Goal: Task Accomplishment & Management: Manage account settings

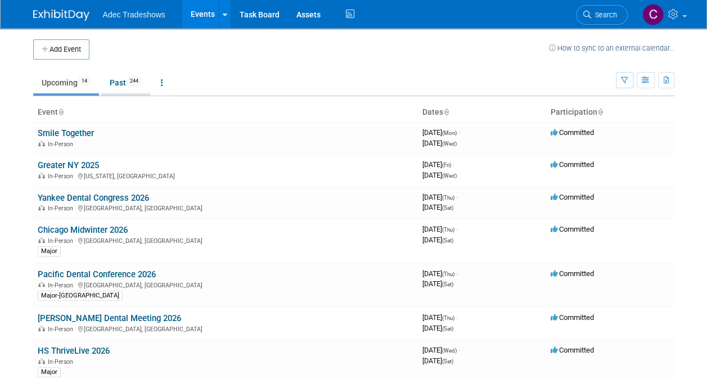
click at [123, 83] on link "Past 244" at bounding box center [125, 82] width 49 height 21
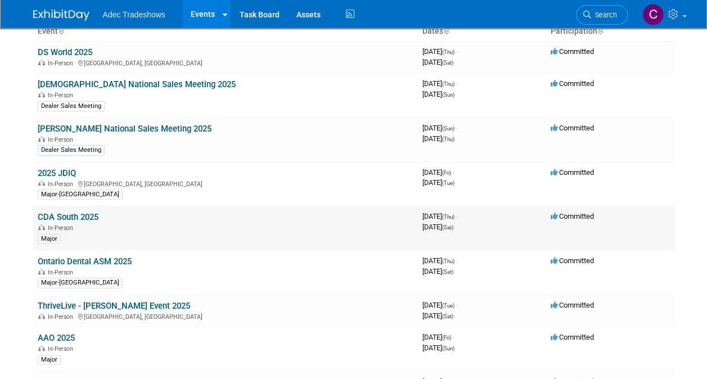
scroll to position [56, 0]
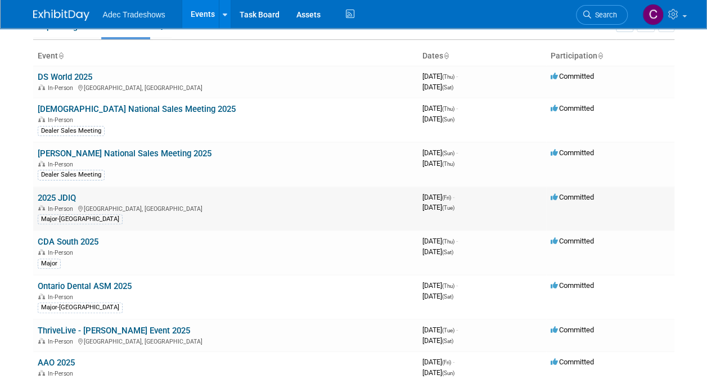
click at [61, 193] on link "2025 JDIQ" at bounding box center [57, 198] width 38 height 10
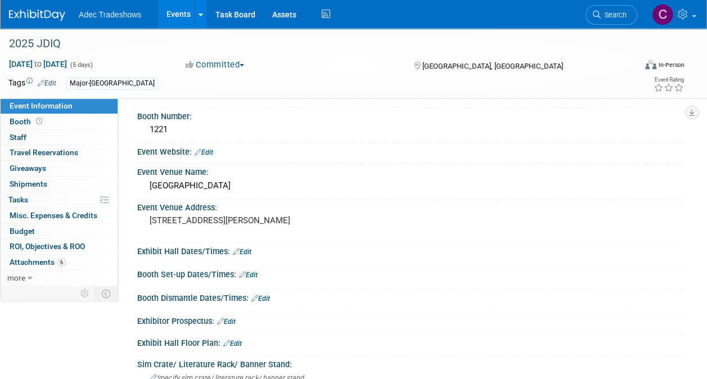
scroll to position [169, 0]
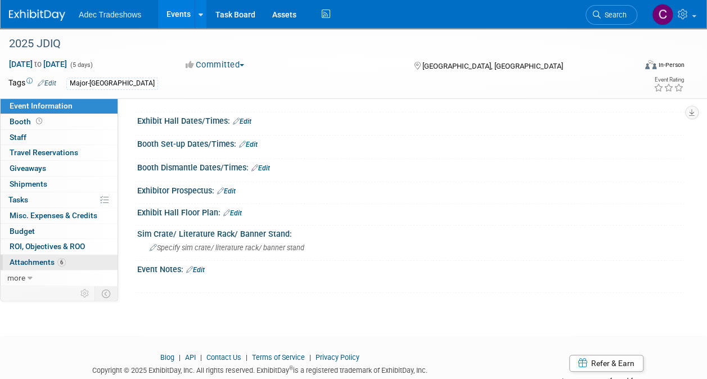
click at [30, 259] on span "Attachments 6" at bounding box center [38, 262] width 56 height 9
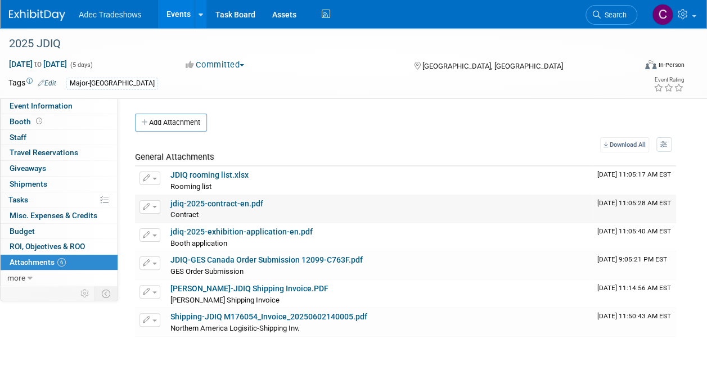
click at [228, 202] on link "jdiq-2025-contract-en.pdf" at bounding box center [216, 203] width 93 height 9
click at [268, 228] on link "jdiq-2025-exhibition-application-en.pdf" at bounding box center [241, 231] width 142 height 9
click at [60, 106] on span "Event Information" at bounding box center [41, 105] width 63 height 9
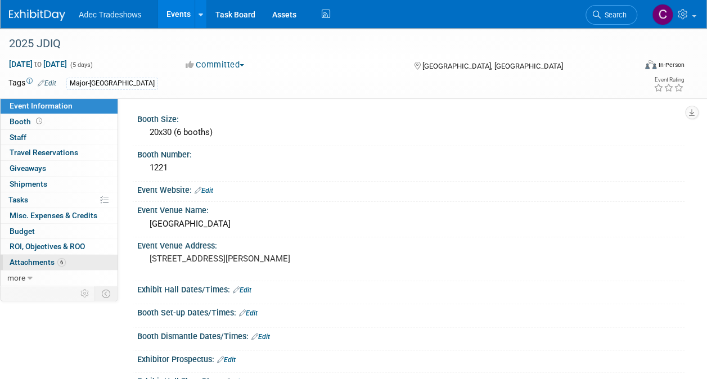
click at [37, 255] on link "6 Attachments 6" at bounding box center [59, 262] width 117 height 15
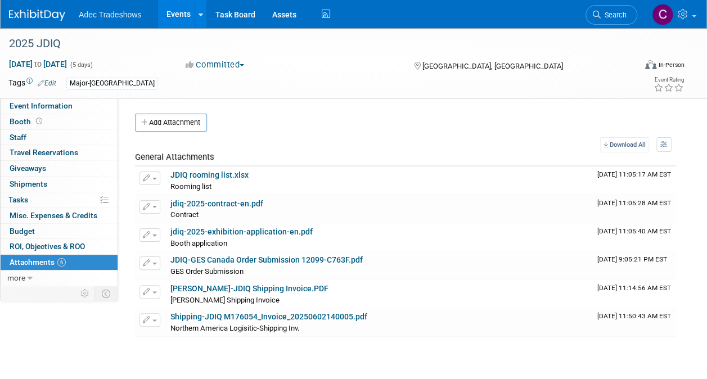
drag, startPoint x: 378, startPoint y: 361, endPoint x: 371, endPoint y: 354, distance: 9.5
click at [378, 361] on div "2025 JDIQ May 30, 2025 to Jun 3, 2025 (5 days) May 30, 2025 to Jun 3, 2025 Comm…" at bounding box center [353, 199] width 707 height 342
click at [273, 229] on link "jdiq-2025-exhibition-application-en.pdf" at bounding box center [241, 231] width 142 height 9
click at [62, 116] on link "Booth" at bounding box center [59, 121] width 117 height 15
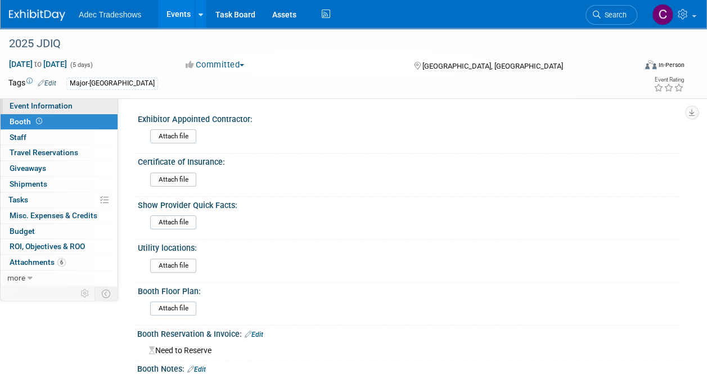
click at [66, 109] on span "Event Information" at bounding box center [41, 105] width 63 height 9
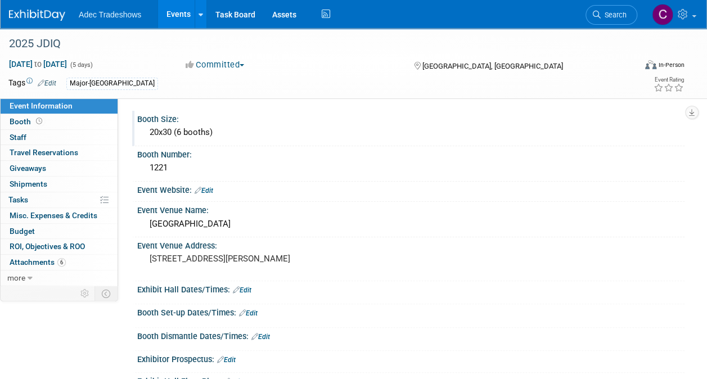
click at [173, 130] on div "20x30 (6 booths)" at bounding box center [411, 132] width 530 height 17
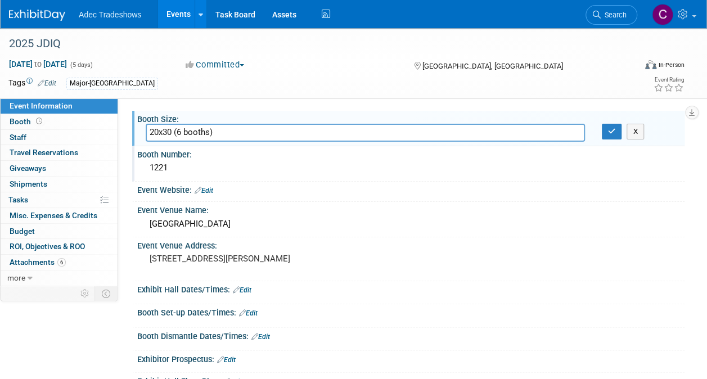
click at [254, 174] on div "1221" at bounding box center [411, 167] width 530 height 17
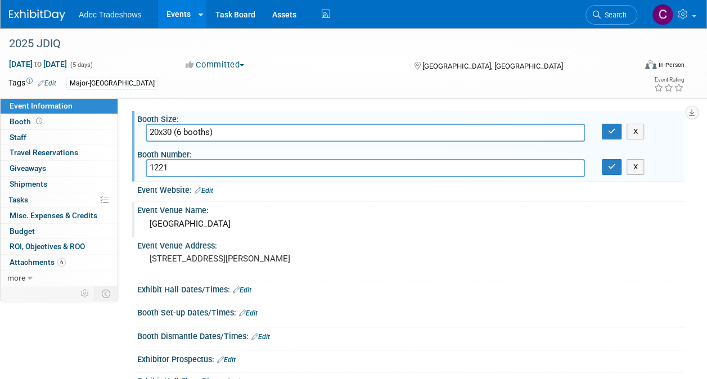
click at [290, 207] on div "Event Venue Name:" at bounding box center [410, 209] width 547 height 14
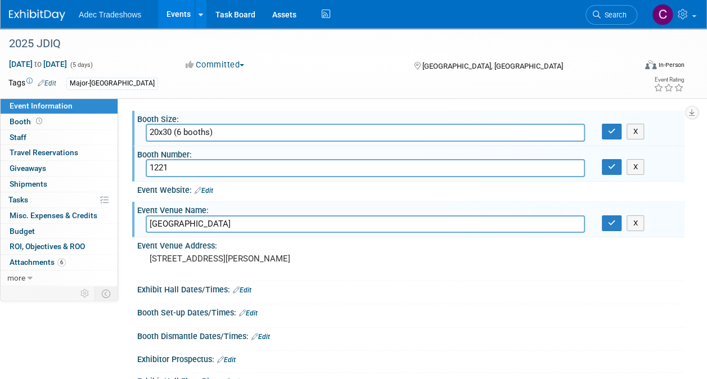
click at [258, 180] on div "Booth Number: 1221 1221 X" at bounding box center [408, 163] width 552 height 35
click at [258, 171] on input "1221" at bounding box center [365, 167] width 439 height 17
click at [237, 133] on input "20x30 (6 booths)" at bounding box center [365, 132] width 439 height 17
click at [61, 107] on span "Event Information" at bounding box center [41, 105] width 63 height 9
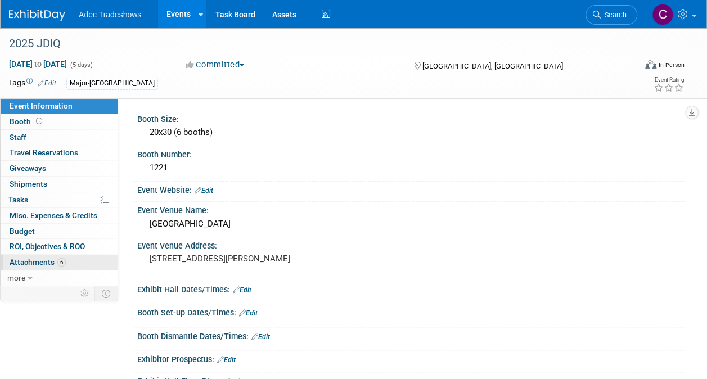
click at [36, 262] on span "Attachments 6" at bounding box center [38, 262] width 56 height 9
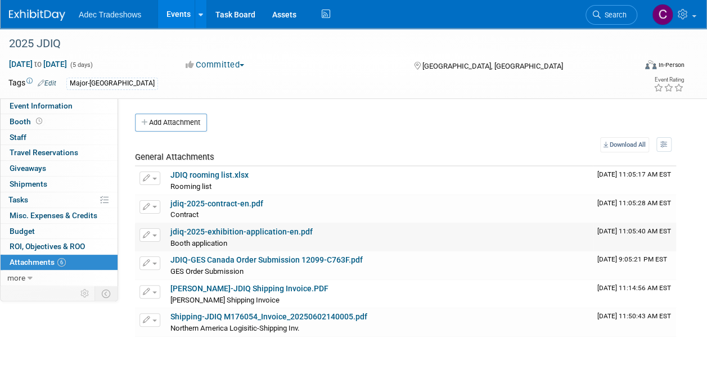
click at [255, 229] on link "jdiq-2025-exhibition-application-en.pdf" at bounding box center [241, 231] width 142 height 9
click at [175, 19] on link "Events" at bounding box center [178, 14] width 41 height 28
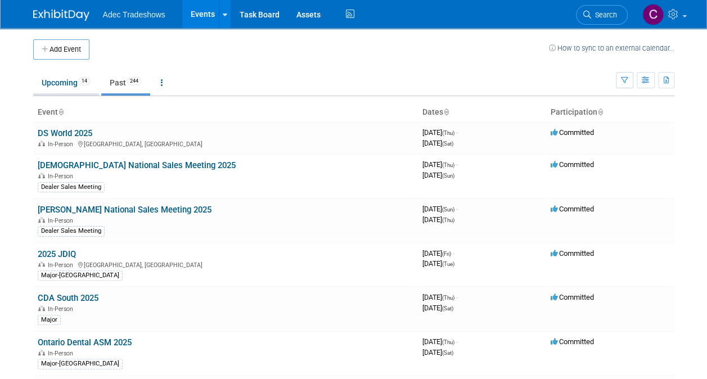
click at [62, 81] on link "Upcoming 14" at bounding box center [66, 82] width 66 height 21
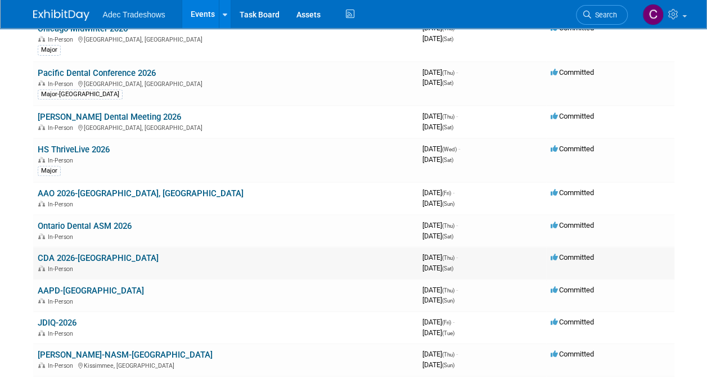
scroll to position [225, 0]
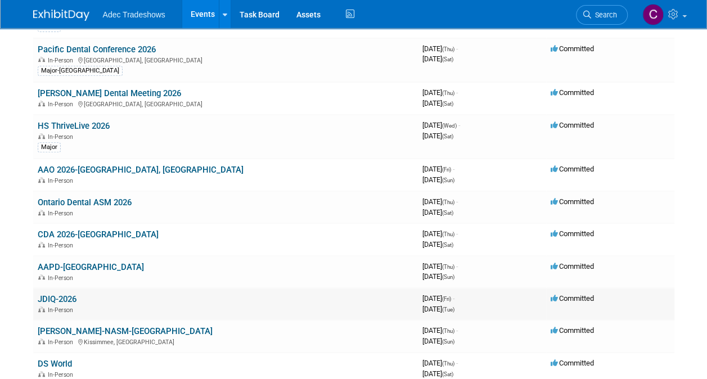
click at [64, 305] on div "In-Person" at bounding box center [226, 309] width 376 height 9
click at [65, 299] on link "JDIQ-2026" at bounding box center [57, 299] width 39 height 10
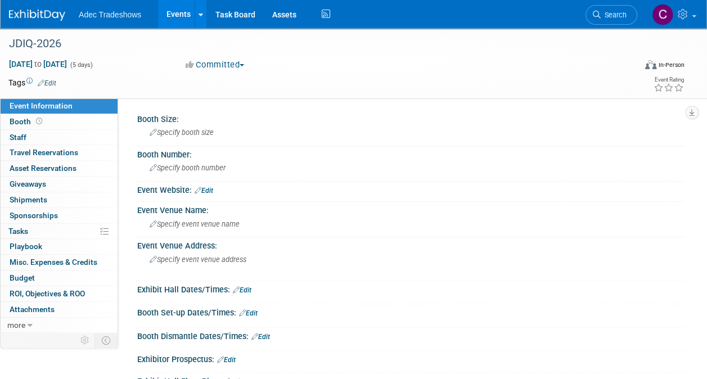
click at [211, 187] on link "Edit" at bounding box center [204, 191] width 19 height 8
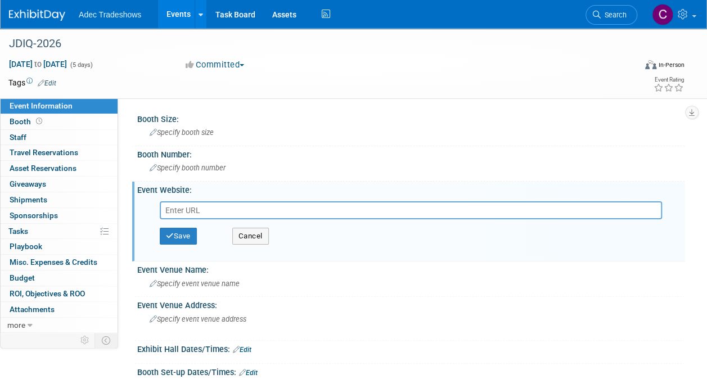
drag, startPoint x: 208, startPoint y: 200, endPoint x: 172, endPoint y: 206, distance: 36.4
click at [172, 206] on input "text" at bounding box center [411, 210] width 502 height 18
paste input "https://inscriptions.odq.qc.ca/"
type input "https://inscriptions.odq.qc.ca/"
click at [187, 229] on button "Save" at bounding box center [178, 236] width 37 height 17
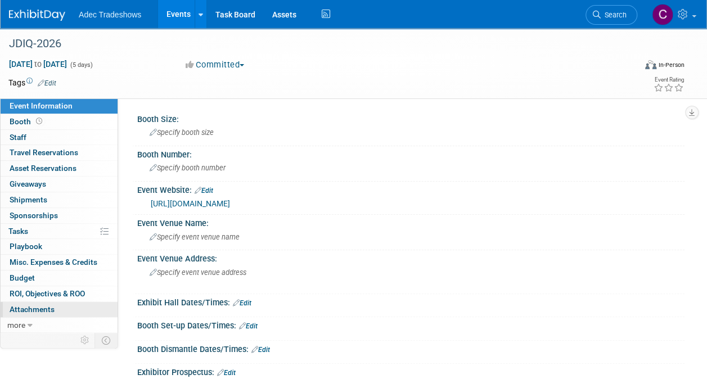
click at [13, 305] on span "Attachments 0" at bounding box center [32, 309] width 45 height 9
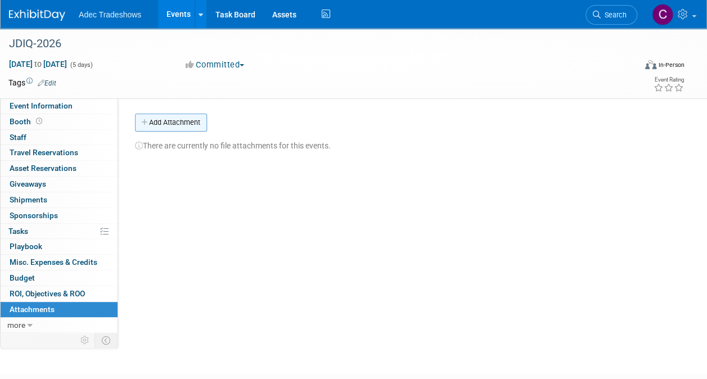
click at [199, 126] on button "Add Attachment" at bounding box center [171, 123] width 72 height 18
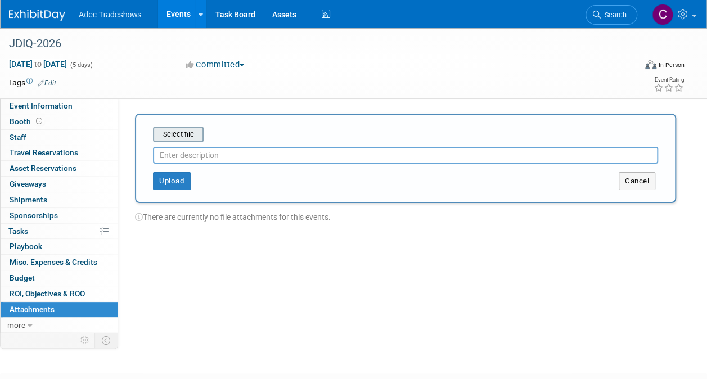
click at [195, 135] on input "file" at bounding box center [136, 134] width 134 height 13
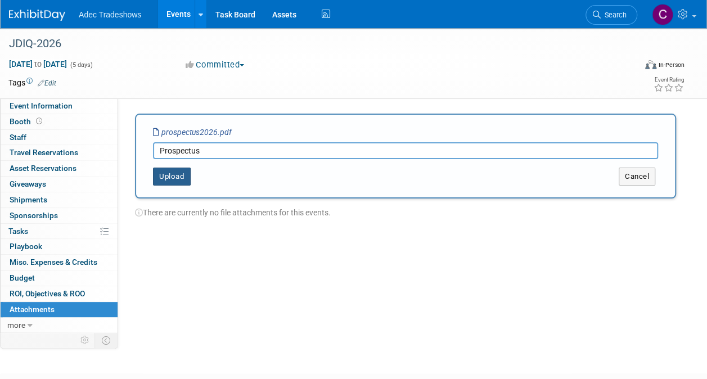
type input "Prospectus"
click at [185, 172] on button "Upload" at bounding box center [172, 177] width 38 height 18
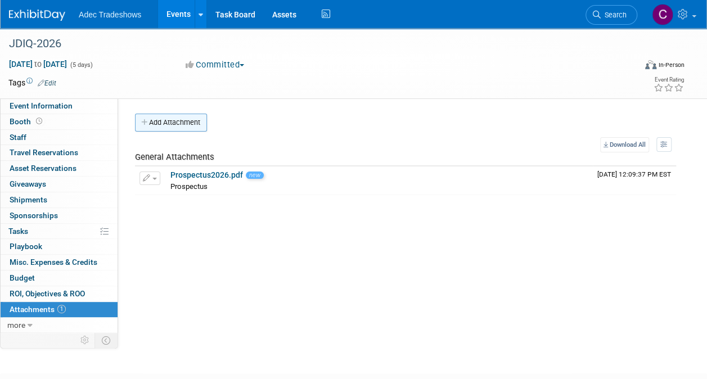
click at [169, 130] on button "Add Attachment" at bounding box center [171, 123] width 72 height 18
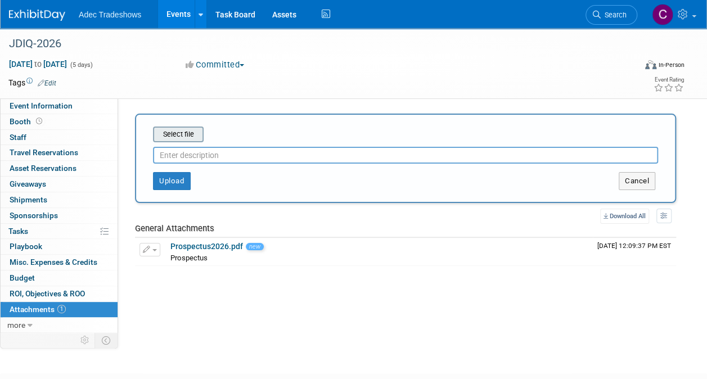
click at [170, 135] on input "file" at bounding box center [136, 134] width 134 height 13
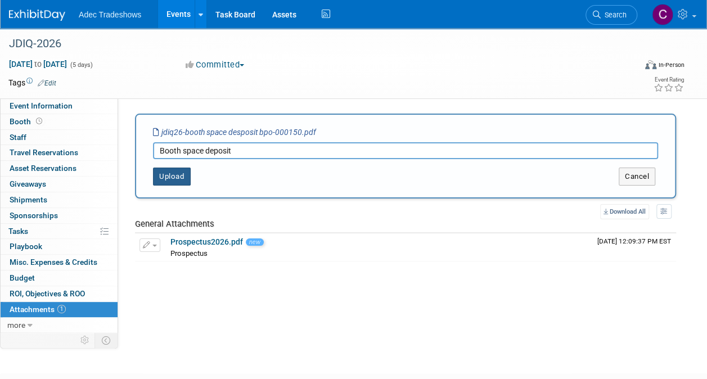
click at [185, 183] on button "Upload" at bounding box center [172, 177] width 38 height 18
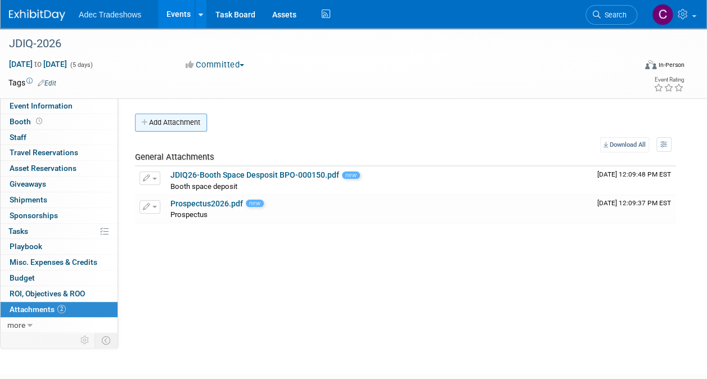
click at [174, 116] on button "Add Attachment" at bounding box center [171, 123] width 72 height 18
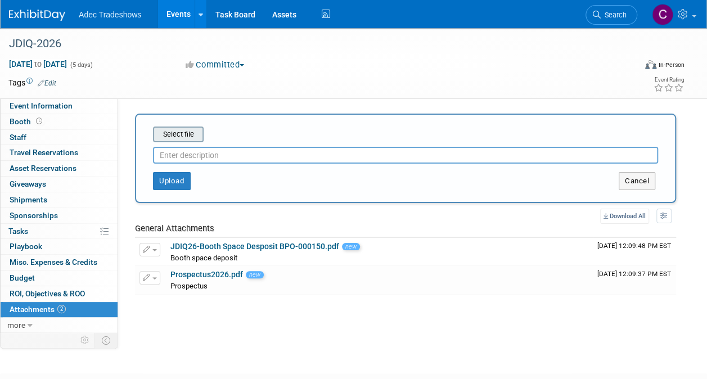
click at [180, 132] on input "file" at bounding box center [136, 134] width 134 height 13
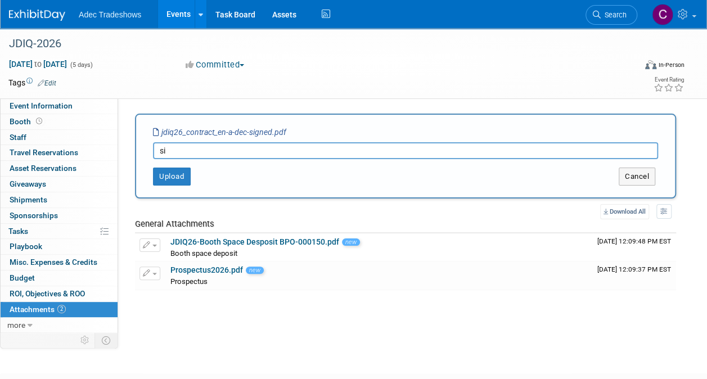
type input "s"
type input "Signed Contract"
click at [171, 180] on button "Upload" at bounding box center [172, 177] width 38 height 18
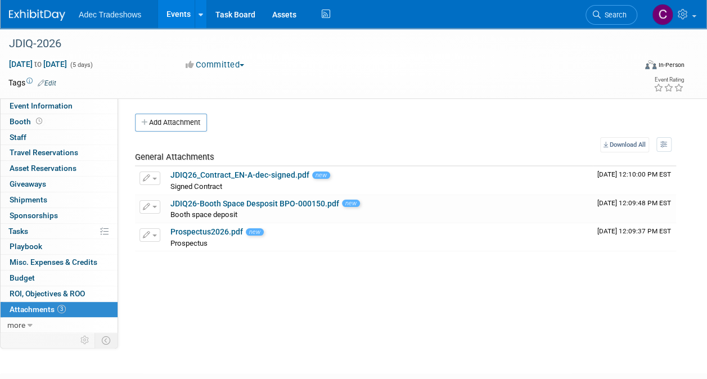
click at [327, 311] on div "Booth Size: Specify booth size Booth Number: Specify booth number Event Website…" at bounding box center [401, 214] width 566 height 232
click at [37, 108] on span "Event Information" at bounding box center [41, 105] width 63 height 9
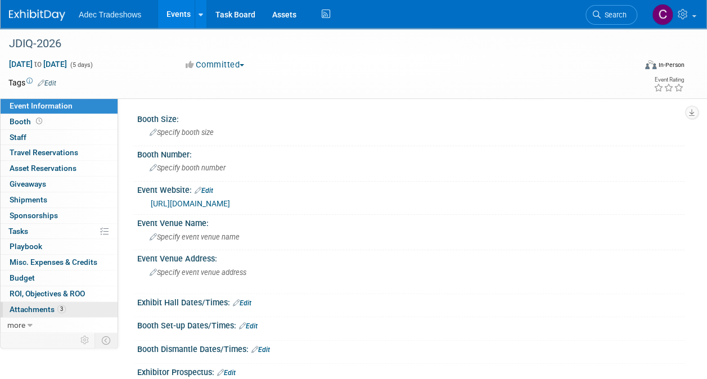
click at [33, 305] on span "Attachments 3" at bounding box center [38, 309] width 56 height 9
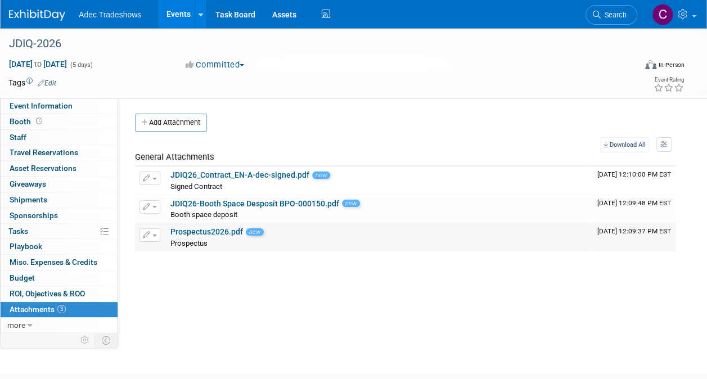
click at [211, 232] on link "Prospectus2026.pdf" at bounding box center [206, 231] width 73 height 9
click at [62, 110] on span "Event Information" at bounding box center [41, 105] width 63 height 9
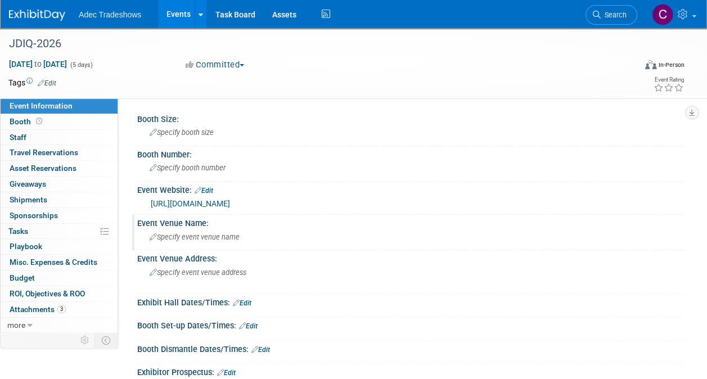
click at [202, 236] on span "Specify event venue name" at bounding box center [195, 237] width 90 height 8
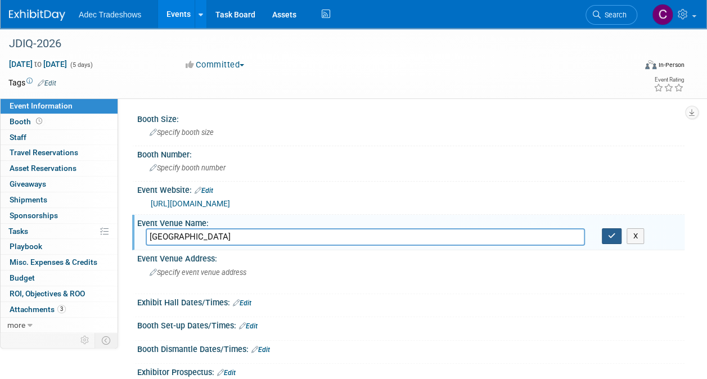
type input "Palais des Congrès de Montréal"
click at [608, 241] on button "button" at bounding box center [612, 236] width 20 height 16
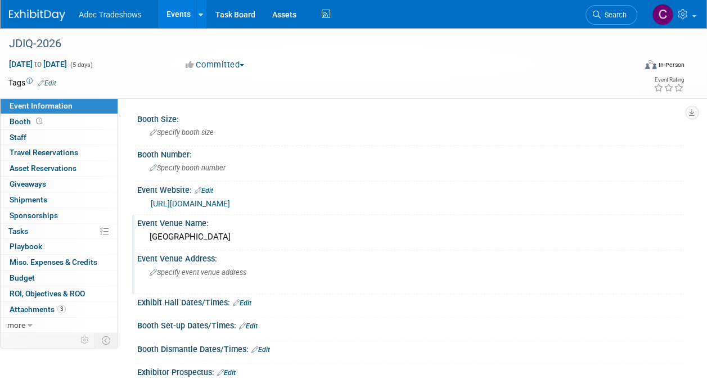
click at [222, 270] on span "Specify event venue address" at bounding box center [198, 272] width 97 height 8
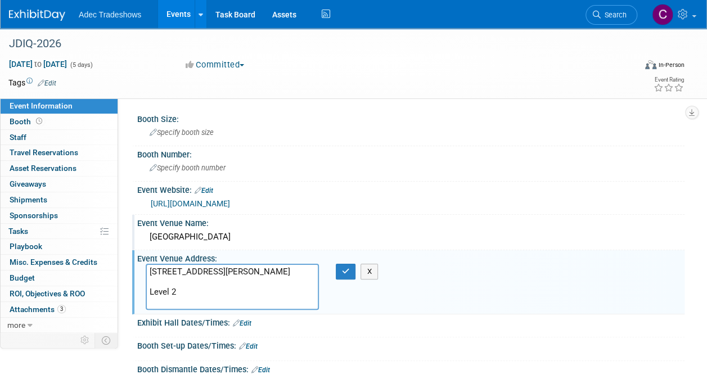
drag, startPoint x: 214, startPoint y: 298, endPoint x: 144, endPoint y: 309, distance: 70.6
click at [144, 309] on div "201 Avenue Viger Ouest, Montréal, Québec, H2Z 1X7 Level 2 X" at bounding box center [251, 287] width 228 height 47
paste textarea "The technical exhibition will be held on Level 2 of the Palais des congrès de M…"
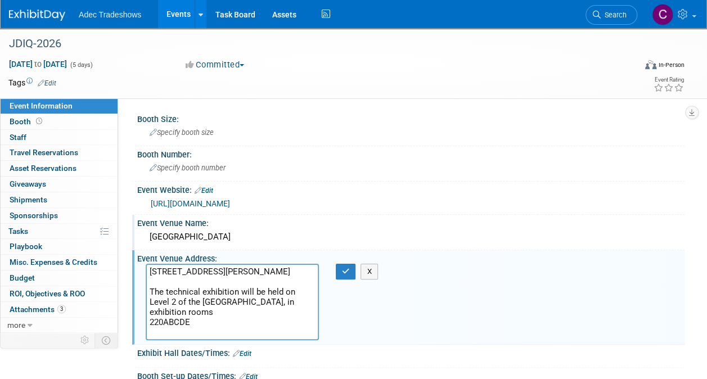
type textarea "201 Avenue Viger Ouest, Montréal, Québec, H2Z 1X7 The technical exhibition will…"
click at [340, 278] on button "button" at bounding box center [346, 272] width 20 height 16
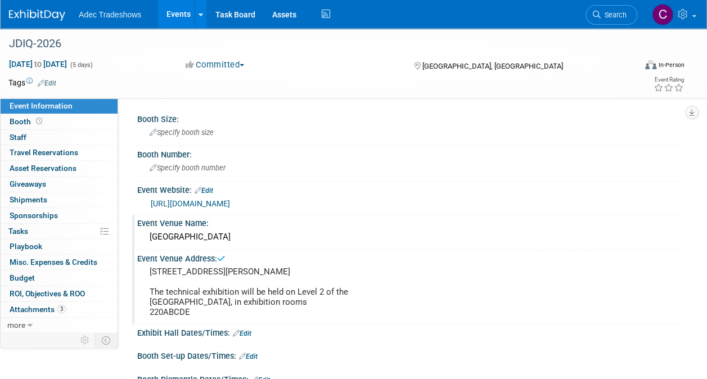
click at [423, 311] on div "Event Venue Address: 201 Avenue Viger Ouest, Montréal, Québec, H2Z 1X7 The tech…" at bounding box center [408, 287] width 552 height 74
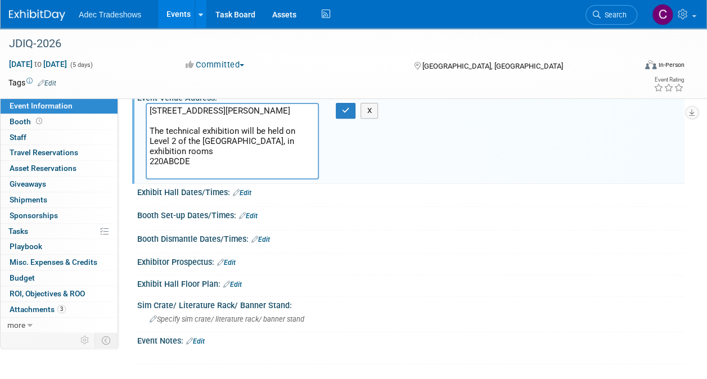
scroll to position [265, 0]
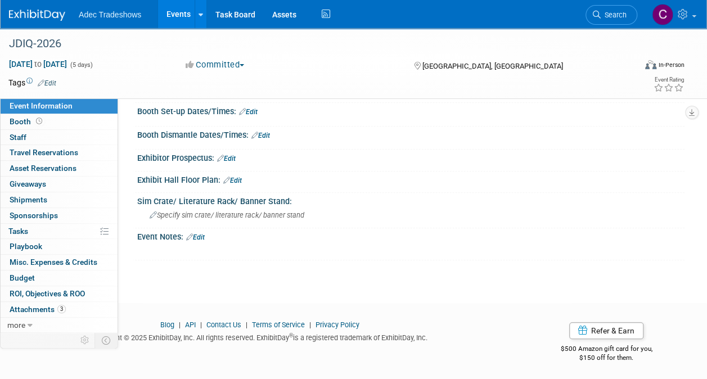
click at [204, 238] on div "Event Notes: Edit X" at bounding box center [408, 244] width 552 height 32
drag, startPoint x: 204, startPoint y: 238, endPoint x: 201, endPoint y: 233, distance: 5.8
click at [201, 233] on link "Edit" at bounding box center [195, 237] width 19 height 8
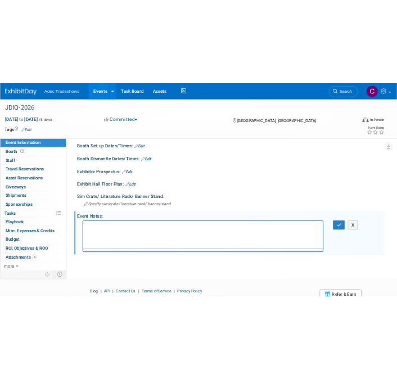
scroll to position [0, 0]
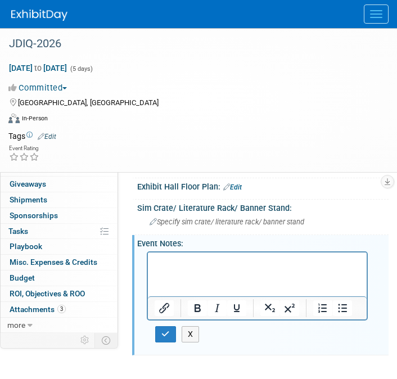
click at [170, 259] on p "Rich Text Area. Press ALT-0 for help." at bounding box center [258, 261] width 206 height 11
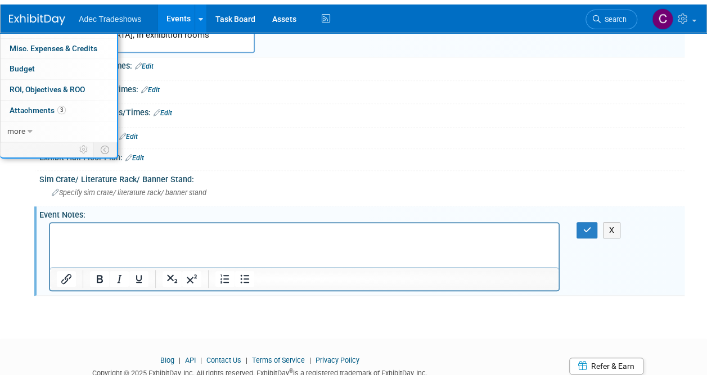
scroll to position [232, 0]
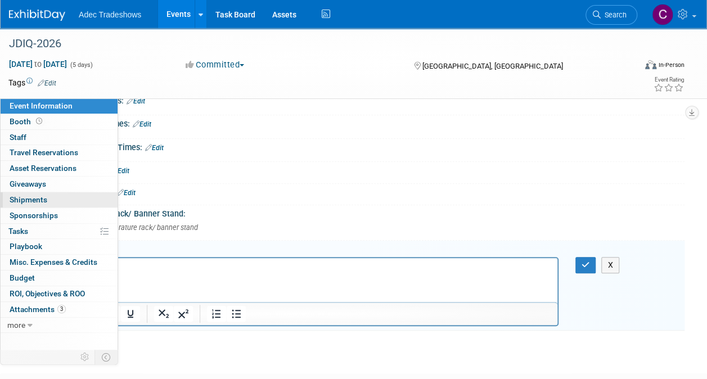
click at [96, 219] on div "Event Information Event Info Booth Booth 0 Staff 0 Staff 0 Travel Reservations …" at bounding box center [59, 223] width 118 height 251
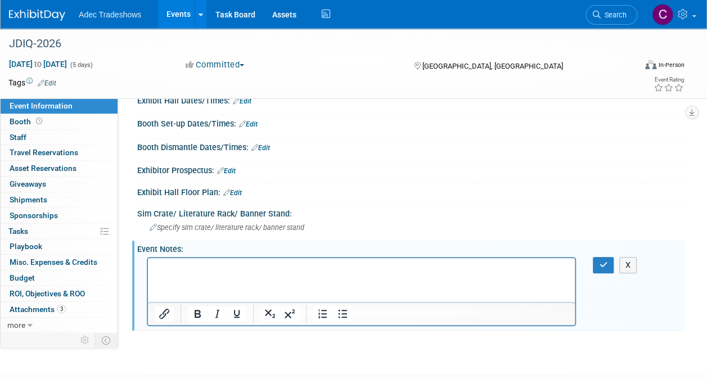
click at [184, 267] on p "Rich Text Area. Press ALT-0 for help." at bounding box center [362, 267] width 414 height 11
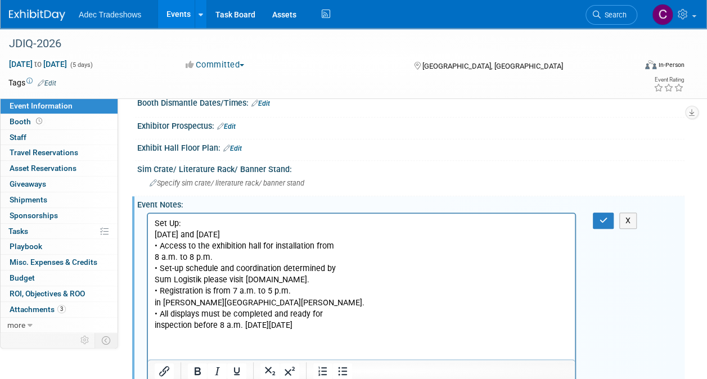
scroll to position [293, 0]
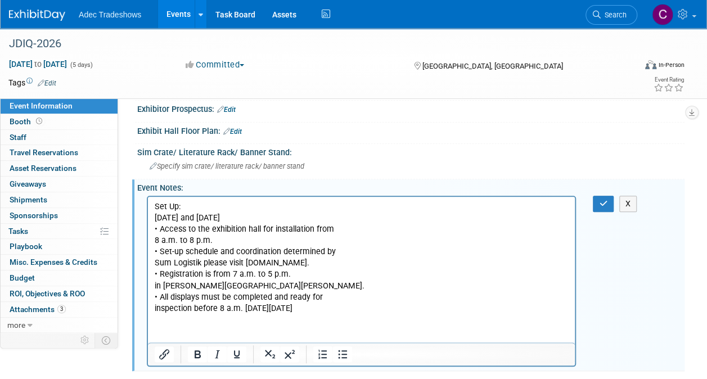
click at [381, 229] on p "Saturday, May 30 and Sunday, May 31, 2026 • Access to the exhibition hall for i…" at bounding box center [362, 263] width 414 height 102
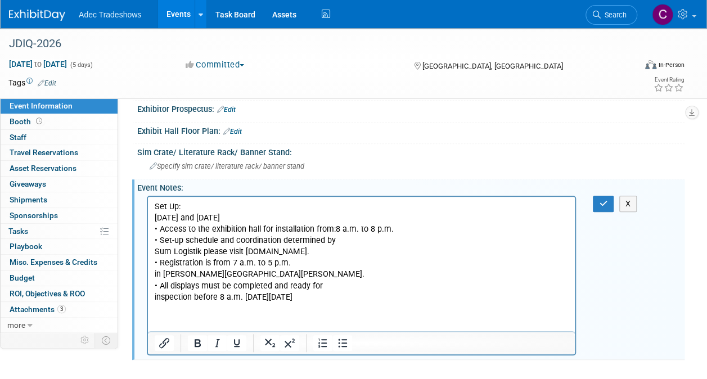
click at [383, 243] on p "Saturday, May 30 and Sunday, May 31, 2026 • Access to the exhibition hall for i…" at bounding box center [362, 257] width 414 height 91
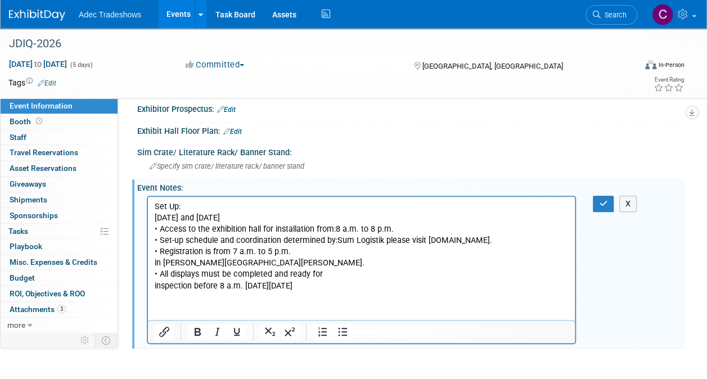
click at [385, 247] on p "Saturday, May 30 and Sunday, May 31, 2026 • Access to the exhibition hall for i…" at bounding box center [362, 251] width 414 height 79
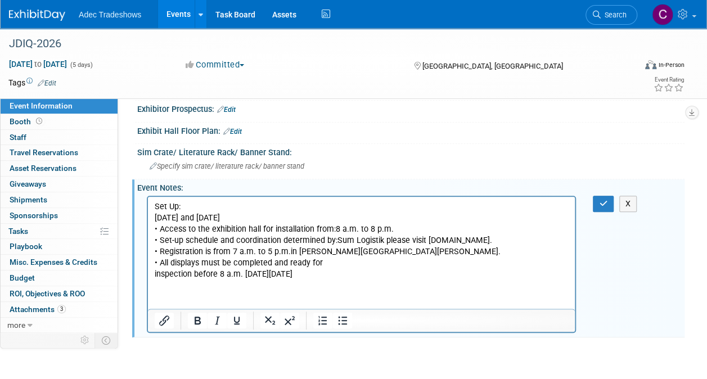
click at [354, 264] on p "Saturday, May 30 and Sunday, May 31, 2026 • Access to the exhibition hall for i…" at bounding box center [362, 245] width 414 height 67
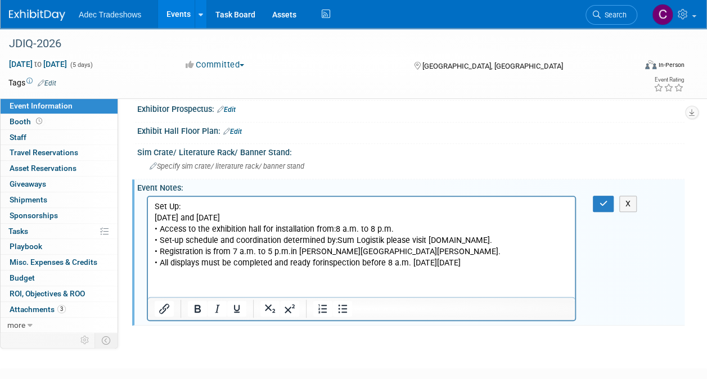
click at [327, 268] on html "Set Up: Saturday, May 30 and Sunday, May 31, 2026 • Access to the exhibition ha…" at bounding box center [361, 232] width 427 height 72
click at [488, 264] on p "Saturday, May 30 and Sunday, May 31, 2026 • Access to the exhibition hall for i…" at bounding box center [362, 240] width 414 height 56
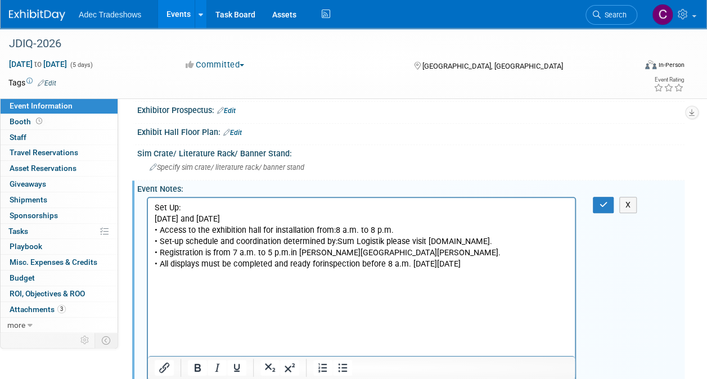
scroll to position [291, 0]
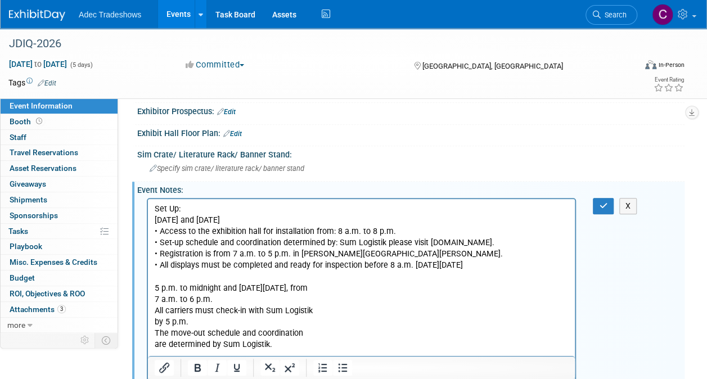
click at [155, 288] on p "5 p.m. to midnight and on Wednesday, June 3, from 7 a.m. to 6 p.m. All carriers…" at bounding box center [362, 315] width 414 height 67
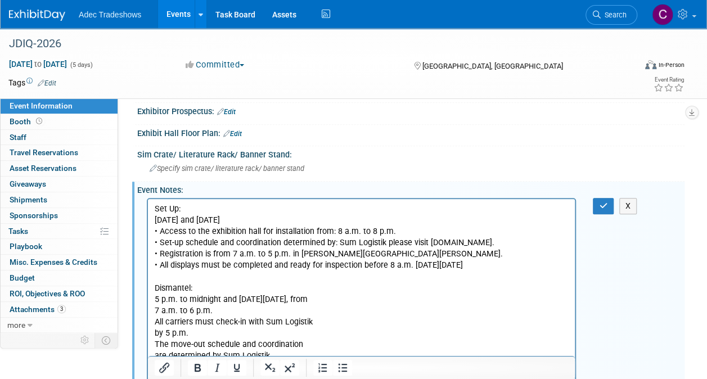
click at [362, 299] on p "5 p.m. to midnight and on Wednesday, June 3, from 7 a.m. to 6 p.m. All carriers…" at bounding box center [362, 326] width 414 height 67
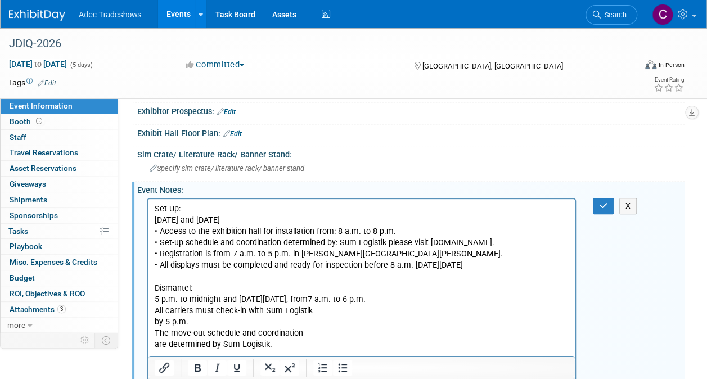
click at [353, 311] on p "5 p.m. to midnight and on Wednesday, June 3, from 7 a.m. to 6 p.m. All carriers…" at bounding box center [362, 321] width 414 height 56
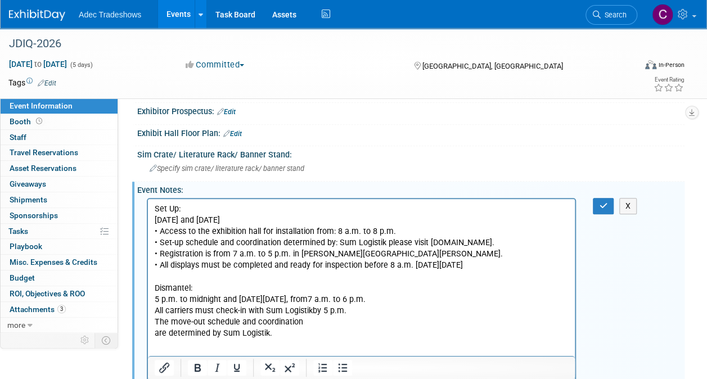
click at [346, 322] on p "5 p.m. to midnight and on Wednesday, June 3, from 7 a.m. to 6 p.m. All carriers…" at bounding box center [362, 315] width 414 height 45
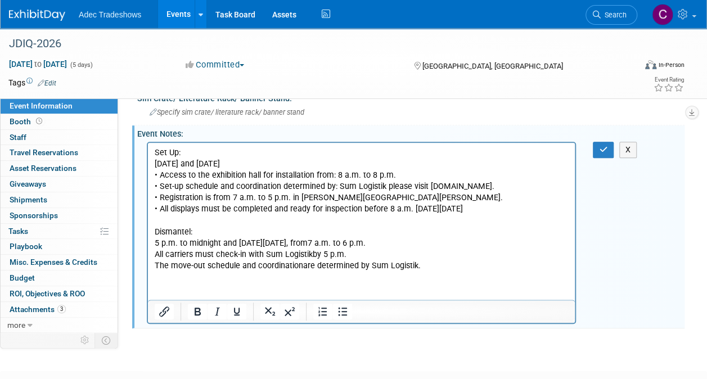
scroll to position [404, 0]
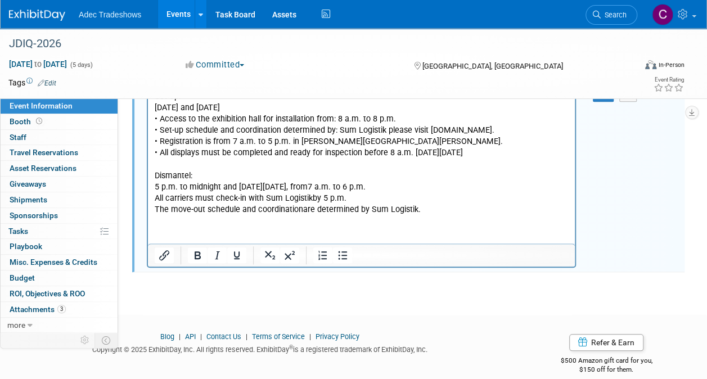
click at [469, 207] on p "5 p.m. to midnight and on Wednesday, June 3, from 7 a.m. to 6 p.m. All carriers…" at bounding box center [362, 198] width 414 height 34
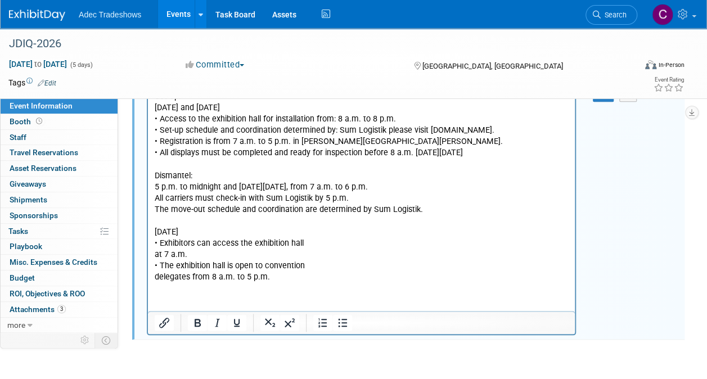
click at [294, 282] on html "Set Up: Saturday, May 30 and Sunday, May 31, 2026 • Access to the exhibition ha…" at bounding box center [361, 184] width 427 height 196
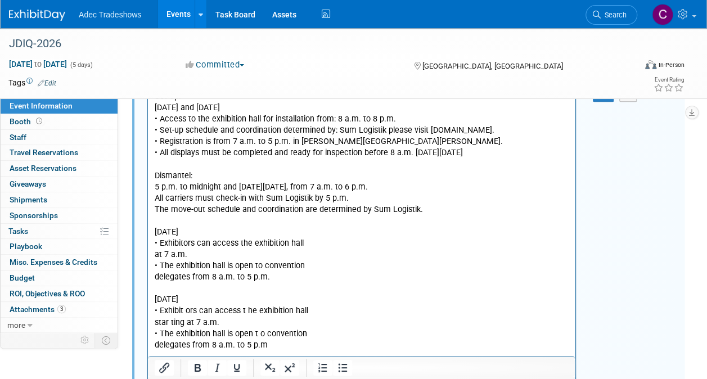
click at [369, 244] on p "Monday, June 1, 2026 • Exhibitors can access the exhibition hall at 7 a.m. • Th…" at bounding box center [362, 254] width 414 height 56
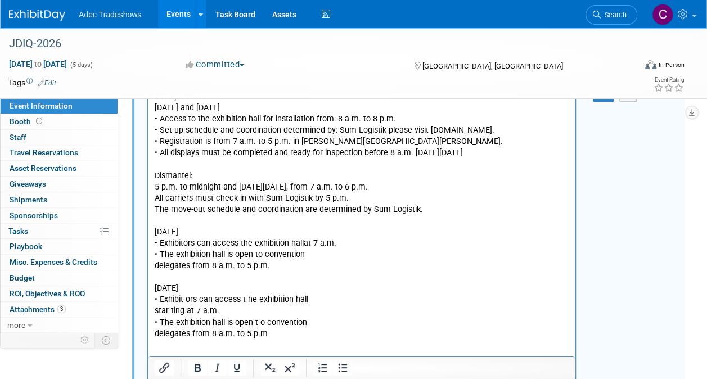
click at [376, 256] on p "Monday, June 1, 2026 • Exhibitors can access the exhibition hall at 7 a.m. • Th…" at bounding box center [362, 248] width 414 height 45
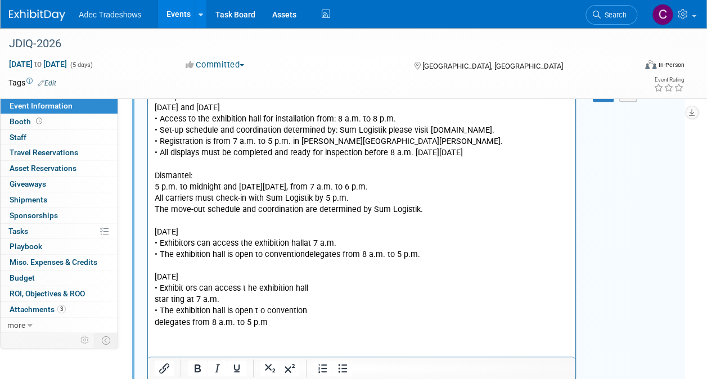
click at [355, 285] on p "Tuesday, June 2, 2026 • Exhibit ors can access t he exhibition hall star ting a…" at bounding box center [362, 299] width 414 height 56
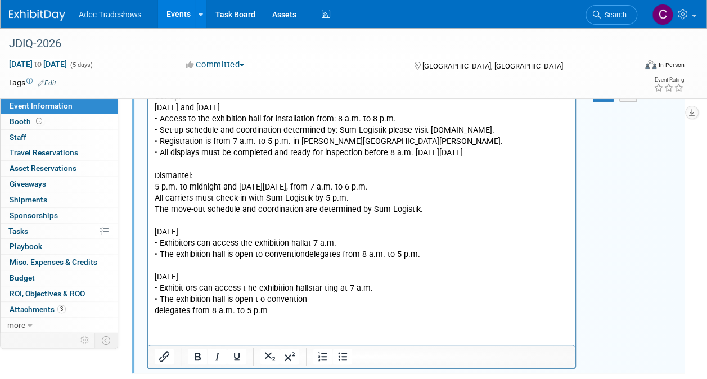
click at [346, 299] on p "Tuesday, June 2, 2026 • Exhibit ors can access t he exhibition hall star ting a…" at bounding box center [362, 293] width 414 height 45
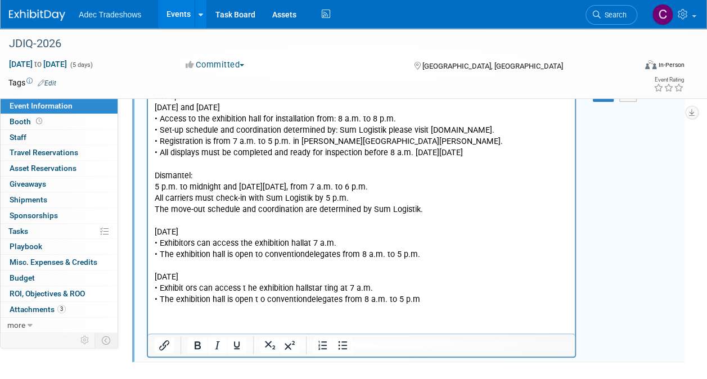
click at [449, 273] on p "Tuesday, June 2, 2026 • Exhibit ors can access t he exhibition hall star ting a…" at bounding box center [362, 288] width 414 height 34
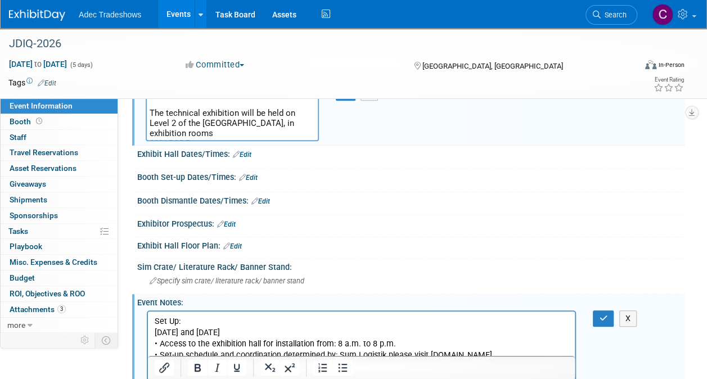
scroll to position [123, 0]
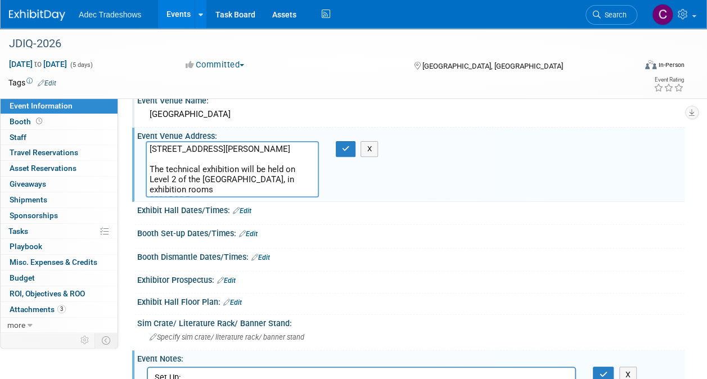
click at [350, 251] on div "Booth Dismantle Dates/Times: Edit" at bounding box center [410, 256] width 547 height 15
click at [347, 147] on button "button" at bounding box center [346, 149] width 20 height 16
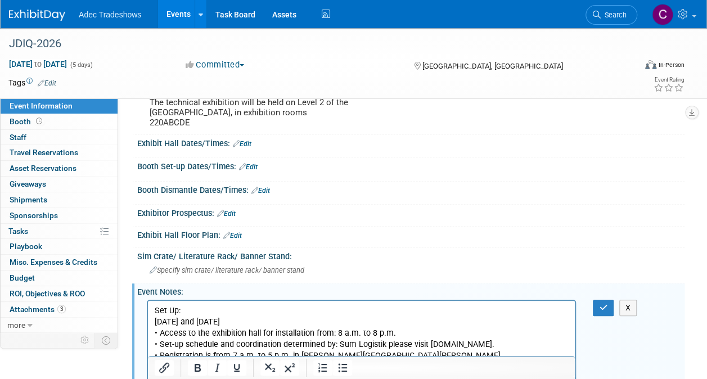
scroll to position [291, 0]
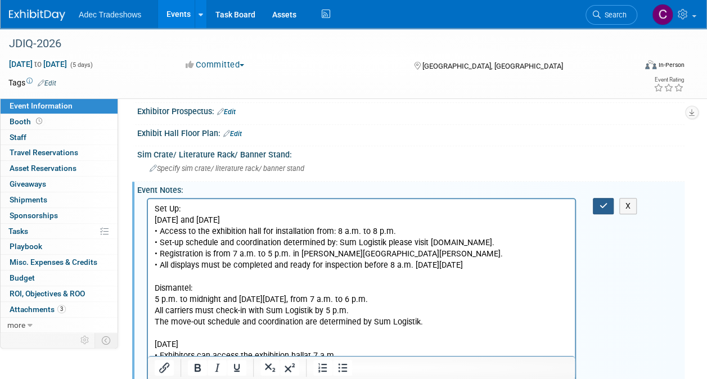
click at [608, 201] on button "button" at bounding box center [603, 206] width 21 height 16
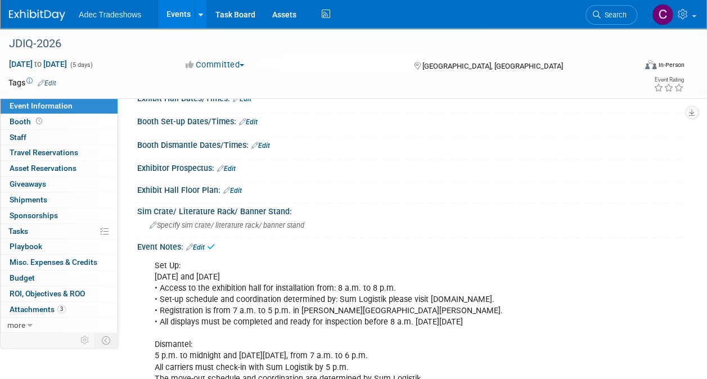
scroll to position [179, 0]
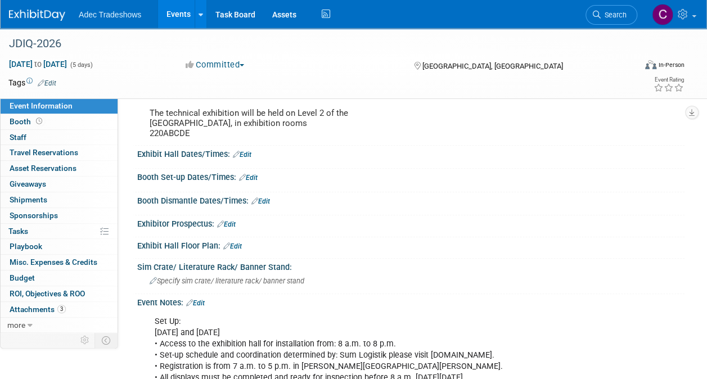
click at [250, 153] on link "Edit" at bounding box center [242, 155] width 19 height 8
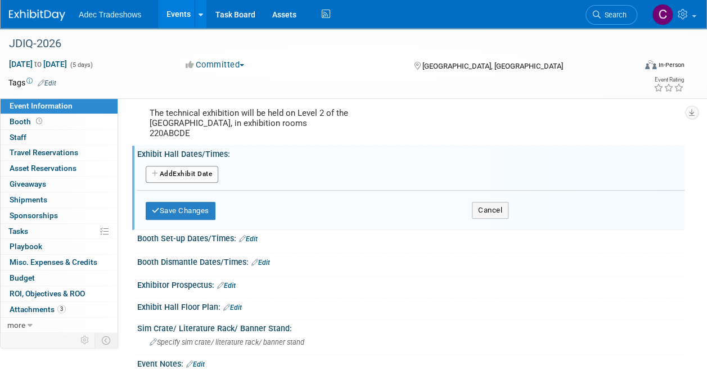
click at [188, 171] on button "Add Another Exhibit Date" at bounding box center [182, 174] width 73 height 17
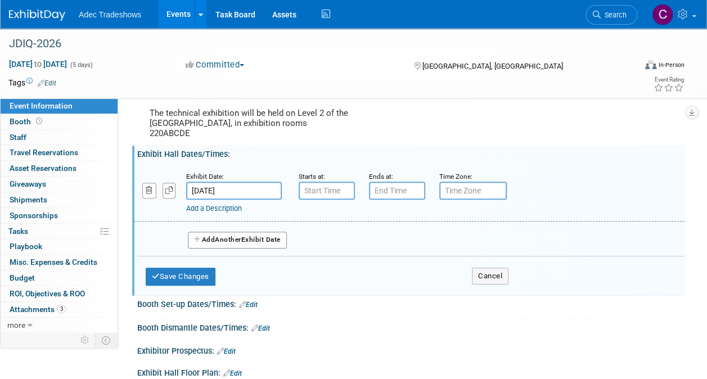
click at [249, 183] on input "May 29, 2026" at bounding box center [234, 191] width 96 height 18
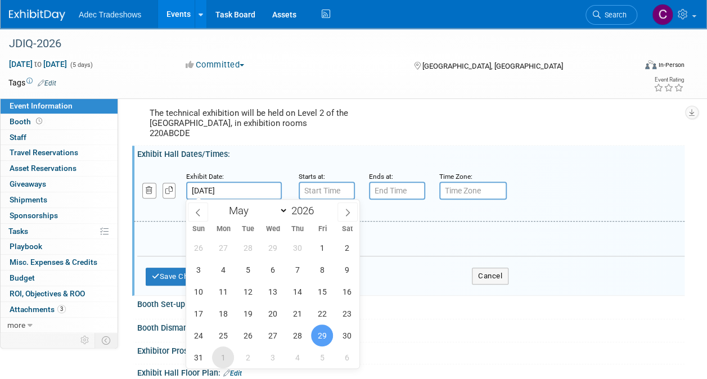
click at [225, 360] on span "1" at bounding box center [223, 357] width 22 height 22
type input "Jun 1, 2026"
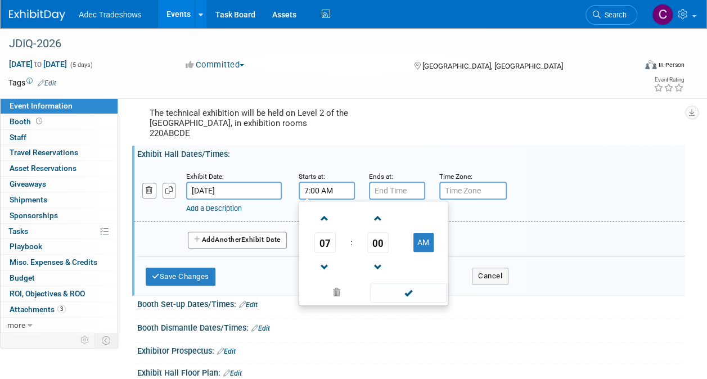
click at [311, 188] on input "7:00 AM" at bounding box center [327, 191] width 56 height 18
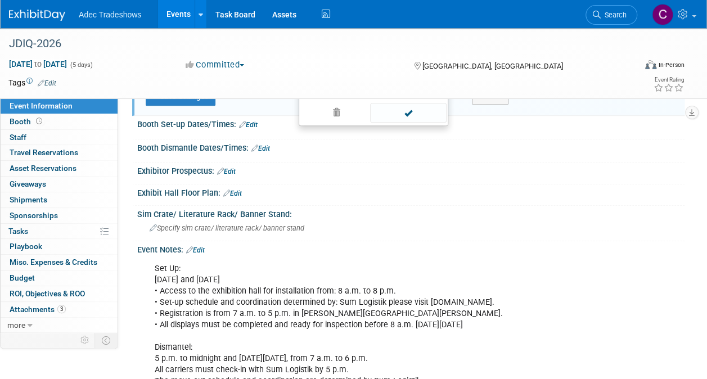
scroll to position [235, 0]
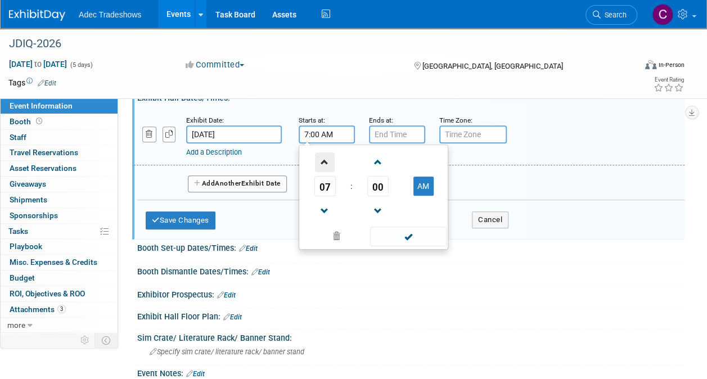
click at [327, 161] on span at bounding box center [325, 162] width 20 height 20
type input "8:00 AM"
click at [396, 136] on input "7:00 PM" at bounding box center [397, 134] width 56 height 18
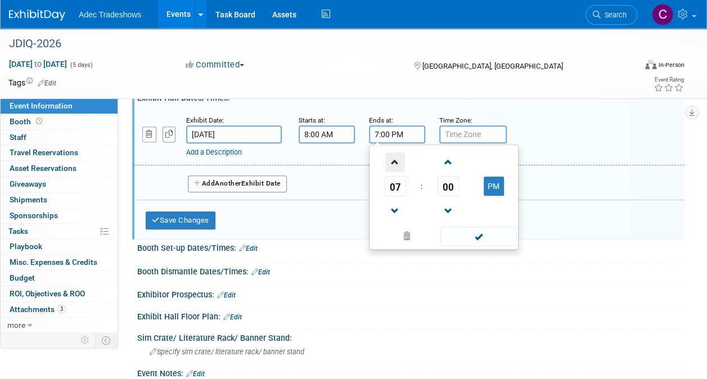
click at [396, 163] on span at bounding box center [395, 162] width 20 height 20
click at [399, 216] on span at bounding box center [395, 211] width 20 height 20
click at [396, 213] on span at bounding box center [395, 211] width 20 height 20
type input "5:00 PM"
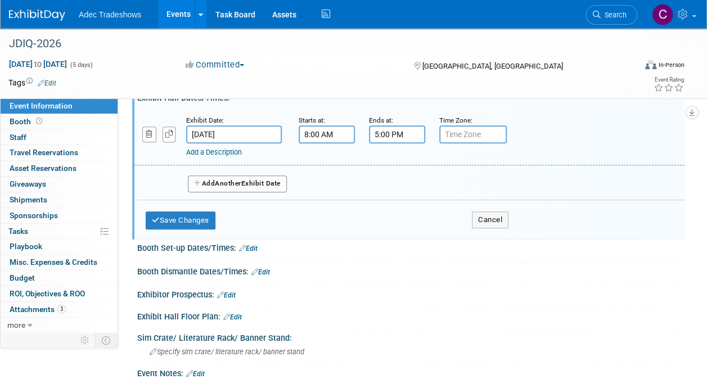
click at [548, 124] on div "Add a Description Description:" at bounding box center [408, 135] width 567 height 43
click at [258, 189] on button "Add Another Exhibit Date" at bounding box center [237, 183] width 99 height 17
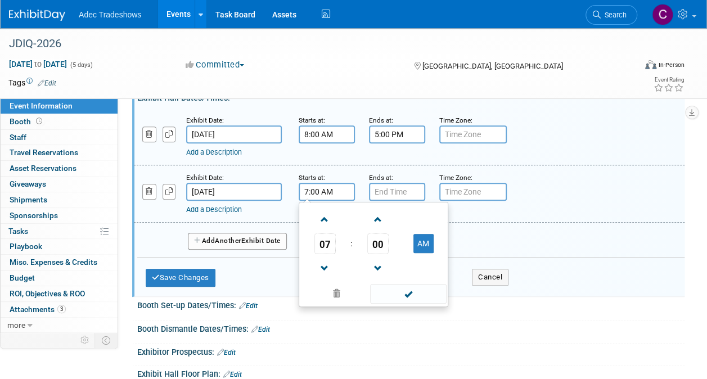
click at [309, 192] on input "7:00 AM" at bounding box center [327, 192] width 56 height 18
click at [322, 220] on span at bounding box center [325, 220] width 20 height 20
type input "8:00 AM"
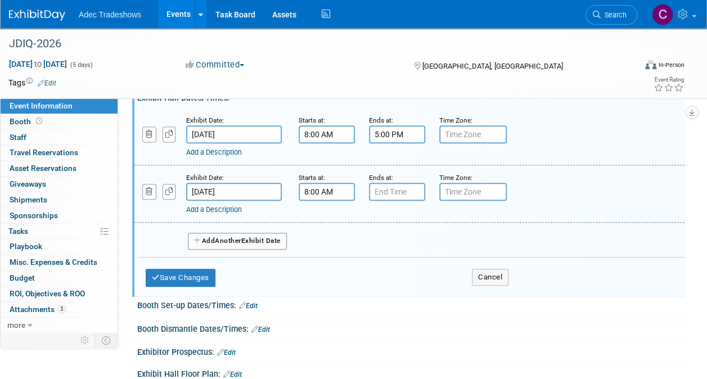
click at [397, 179] on div "Ends at:" at bounding box center [395, 176] width 53 height 11
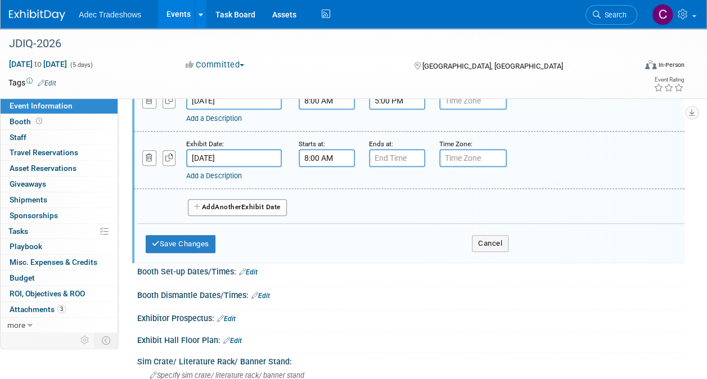
scroll to position [136, 0]
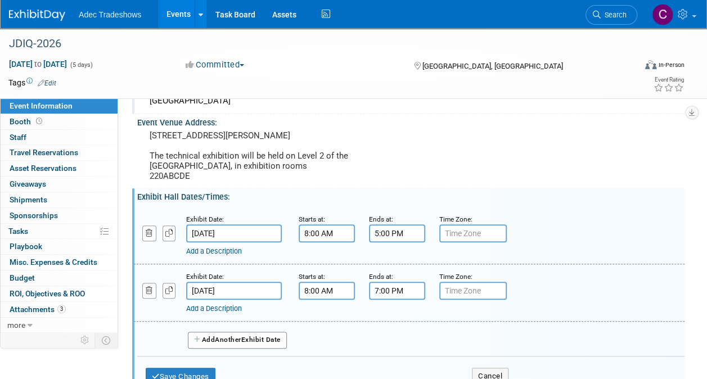
click at [401, 297] on input "7:00 PM" at bounding box center [397, 291] width 56 height 18
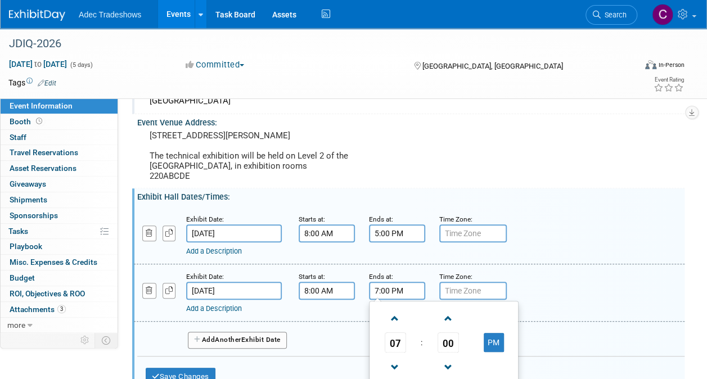
click at [398, 349] on span "07" at bounding box center [395, 342] width 21 height 20
click at [398, 349] on td "04" at bounding box center [390, 349] width 36 height 30
drag, startPoint x: 395, startPoint y: 311, endPoint x: 462, endPoint y: 283, distance: 72.9
click at [396, 310] on span at bounding box center [395, 319] width 20 height 20
type input "5:00 PM"
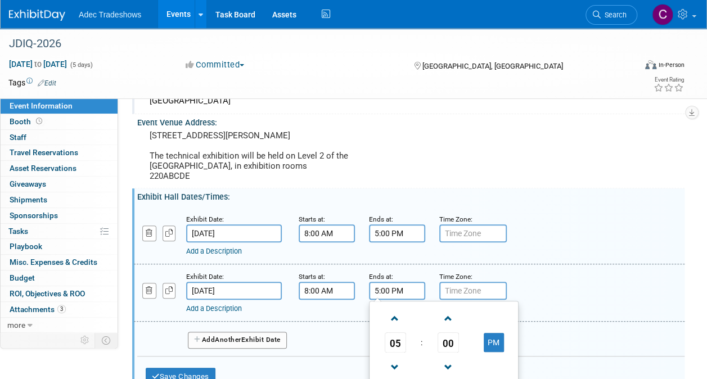
click at [521, 242] on div "Add a Description Description:" at bounding box center [388, 249] width 404 height 14
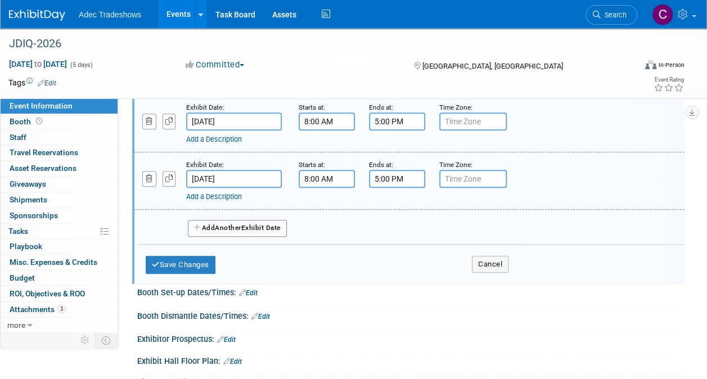
scroll to position [249, 0]
click at [189, 271] on div "Save Changes Cancel" at bounding box center [327, 261] width 363 height 35
click at [191, 264] on button "Save Changes" at bounding box center [181, 264] width 70 height 18
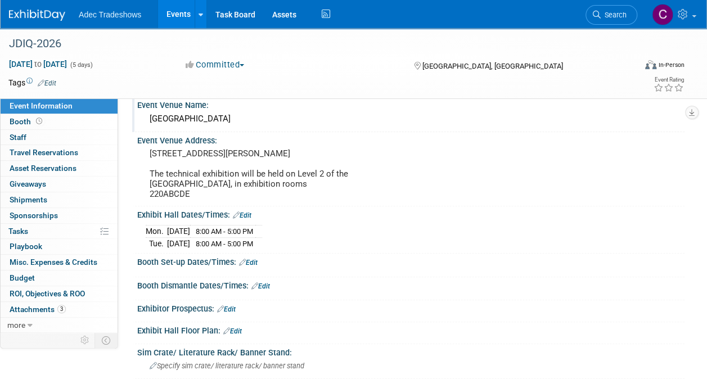
scroll to position [136, 0]
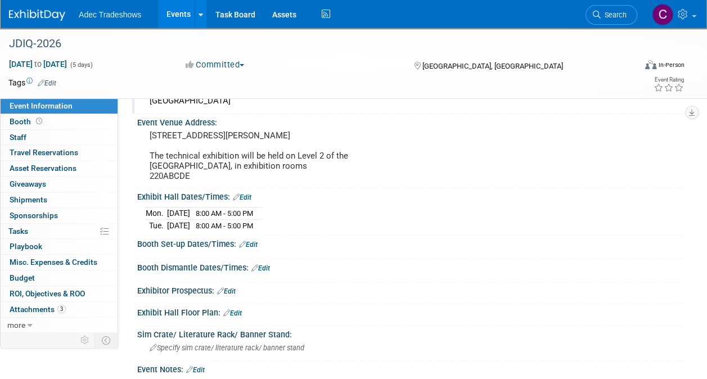
click at [219, 237] on div "Booth Set-up Dates/Times: Edit" at bounding box center [410, 243] width 547 height 15
click at [255, 241] on link "Edit" at bounding box center [248, 245] width 19 height 8
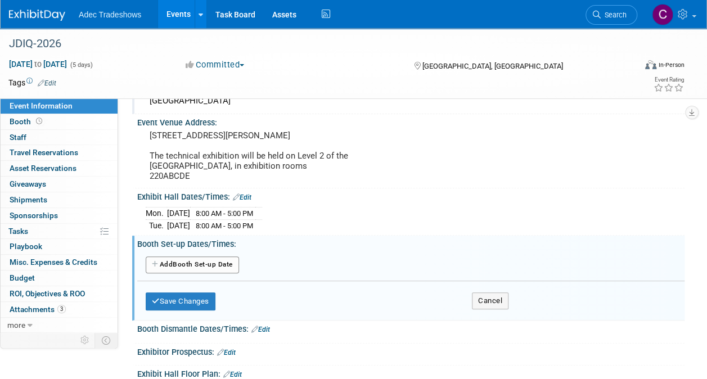
click at [205, 258] on button "Add Another Booth Set-up Date" at bounding box center [192, 264] width 93 height 17
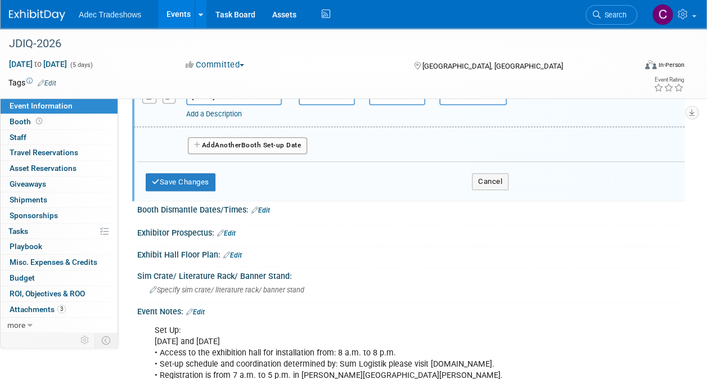
scroll to position [305, 0]
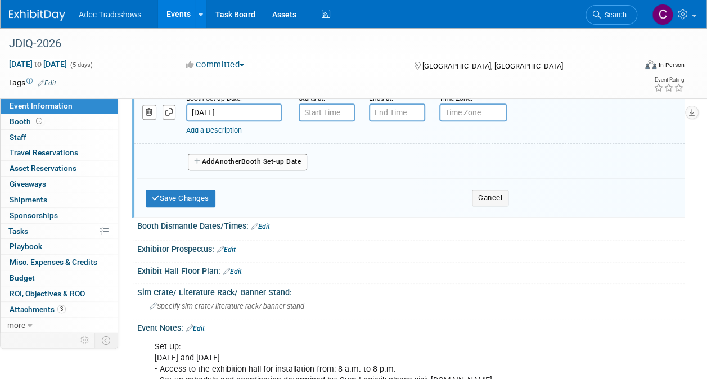
click at [254, 103] on input "May 29, 2026" at bounding box center [234, 112] width 96 height 18
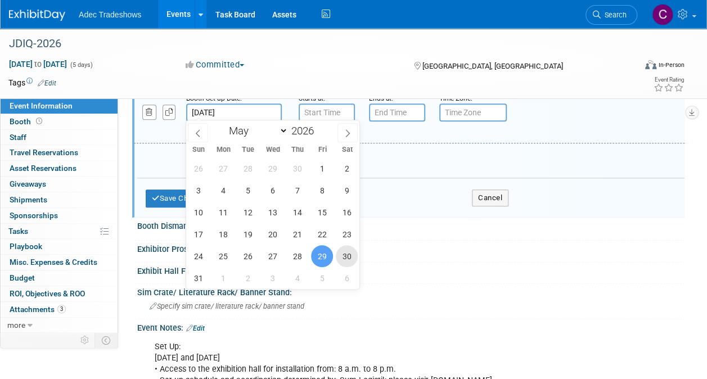
click at [341, 255] on span "30" at bounding box center [347, 256] width 22 height 22
type input "May 30, 2026"
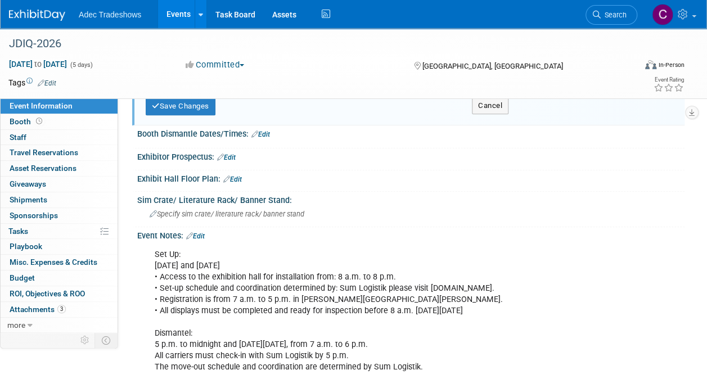
scroll to position [249, 0]
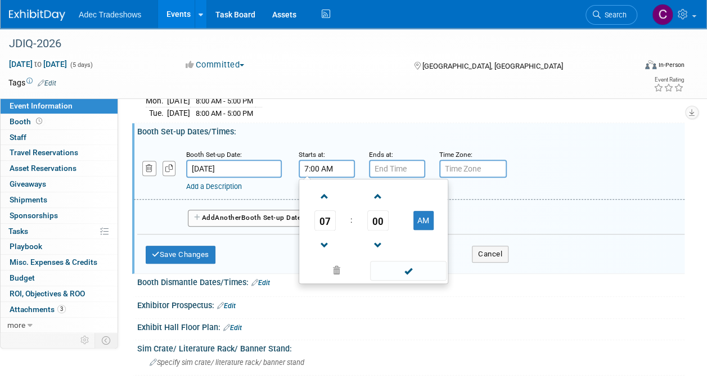
click at [337, 166] on input "7:00 AM" at bounding box center [327, 169] width 56 height 18
click at [322, 195] on span at bounding box center [325, 197] width 20 height 20
type input "8:00 AM"
click at [400, 167] on input "7:00 PM" at bounding box center [397, 169] width 56 height 18
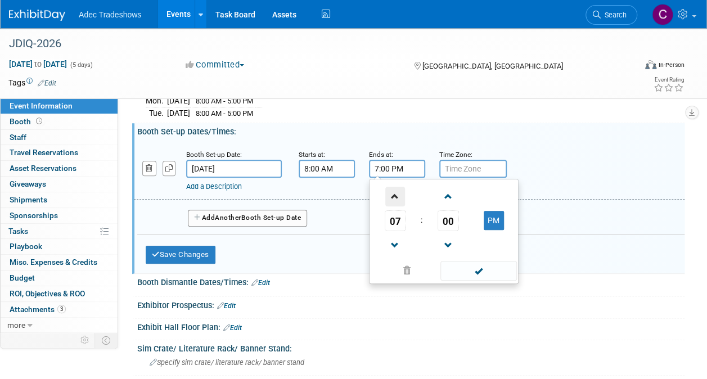
click at [392, 193] on span at bounding box center [395, 197] width 20 height 20
type input "8:00 PM"
click at [562, 151] on div "Add a Description Description:" at bounding box center [408, 169] width 567 height 43
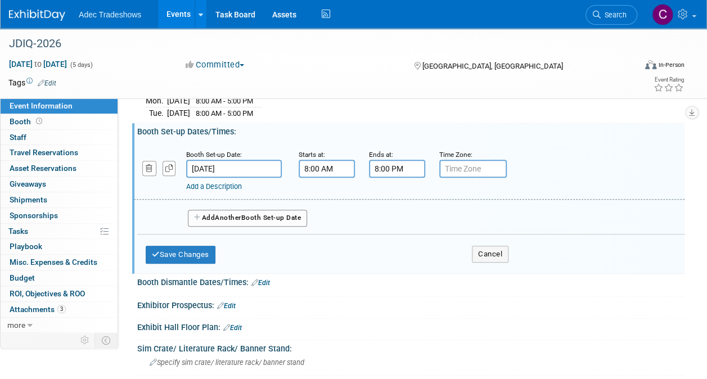
click at [292, 213] on button "Add Another Booth Set-up Date" at bounding box center [247, 218] width 119 height 17
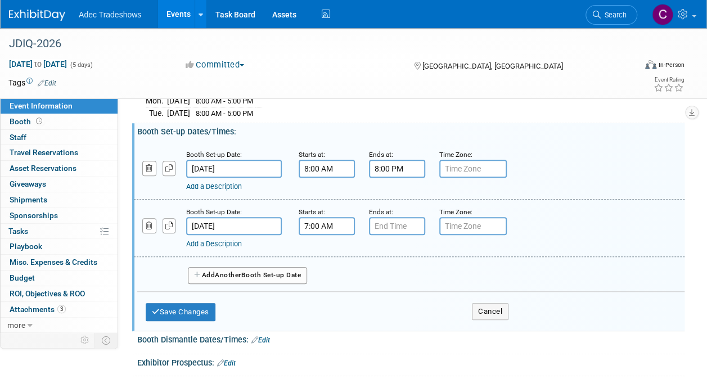
click at [335, 223] on input "7:00 AM" at bounding box center [327, 226] width 56 height 18
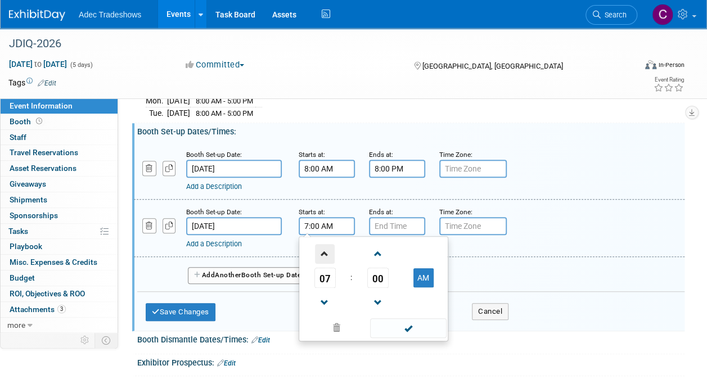
click at [324, 247] on span at bounding box center [325, 254] width 20 height 20
type input "8:00 AM"
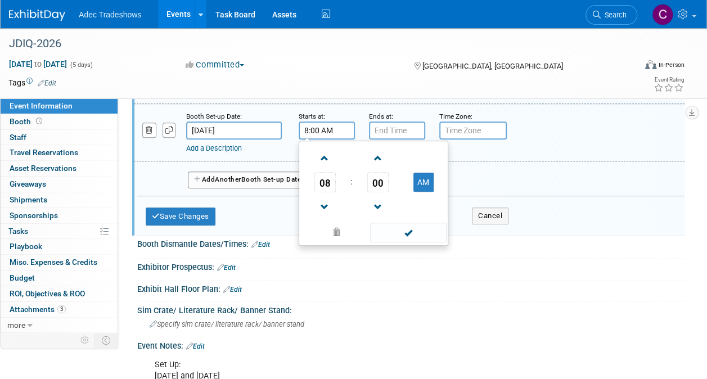
scroll to position [305, 0]
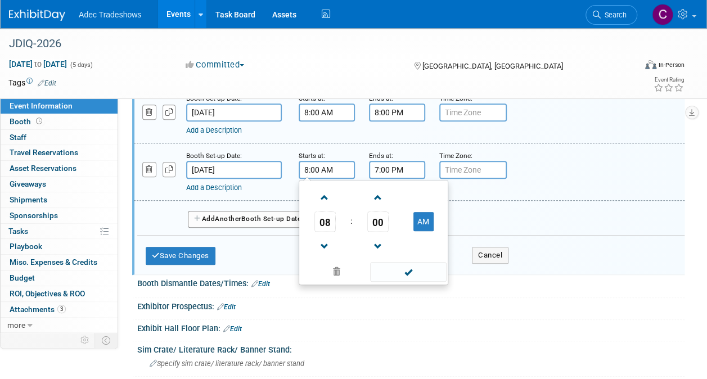
click at [394, 169] on input "7:00 PM" at bounding box center [397, 170] width 56 height 18
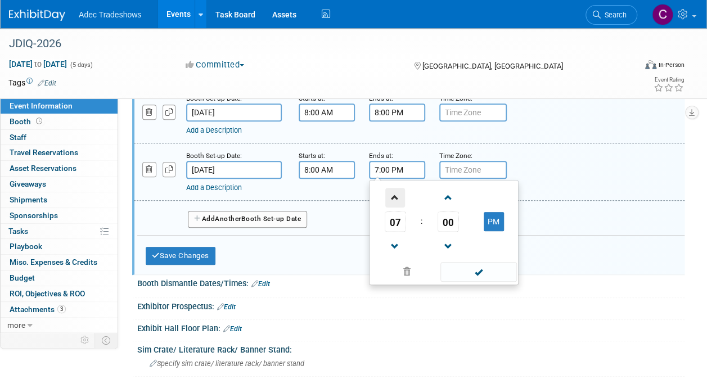
click at [398, 192] on span at bounding box center [395, 198] width 20 height 20
click at [484, 215] on button "PM" at bounding box center [494, 221] width 20 height 19
click at [496, 215] on button "AM" at bounding box center [494, 221] width 20 height 19
type input "8:00 PM"
click at [453, 302] on div "Exhibitor Prospectus: Edit" at bounding box center [410, 305] width 547 height 15
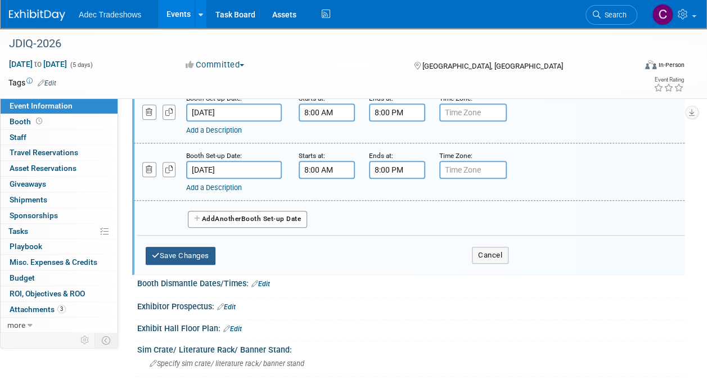
click at [169, 248] on button "Save Changes" at bounding box center [181, 256] width 70 height 18
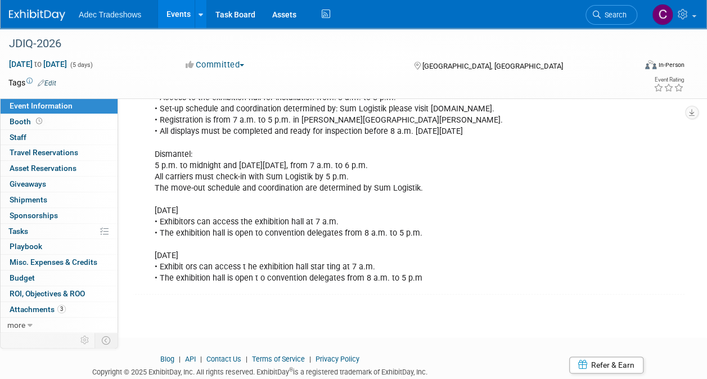
scroll to position [361, 0]
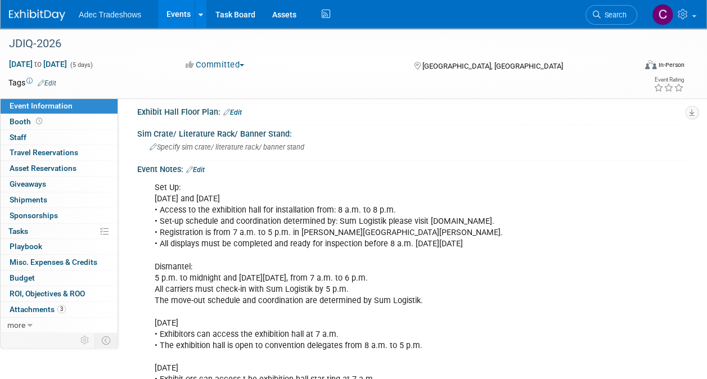
click at [198, 168] on link "Edit" at bounding box center [195, 170] width 19 height 8
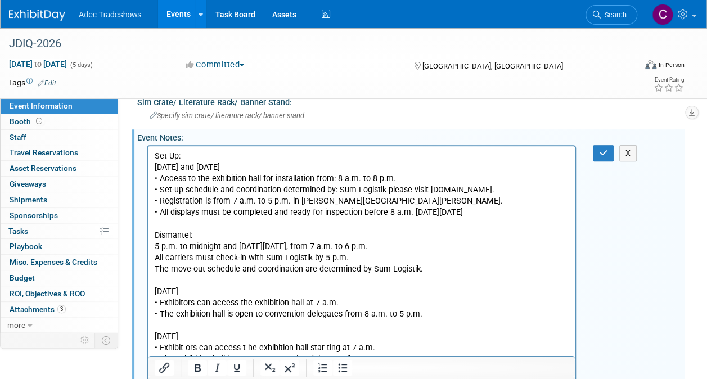
scroll to position [417, 0]
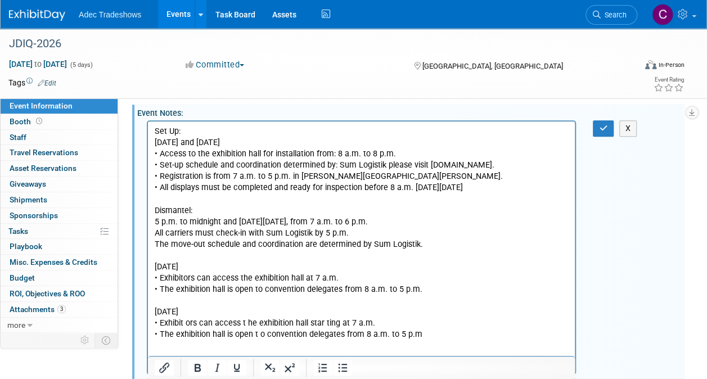
click at [156, 223] on p "Set Up: Saturday, May 30 and Sunday, May 31, 2026 • Access to the exhibition ha…" at bounding box center [362, 233] width 414 height 214
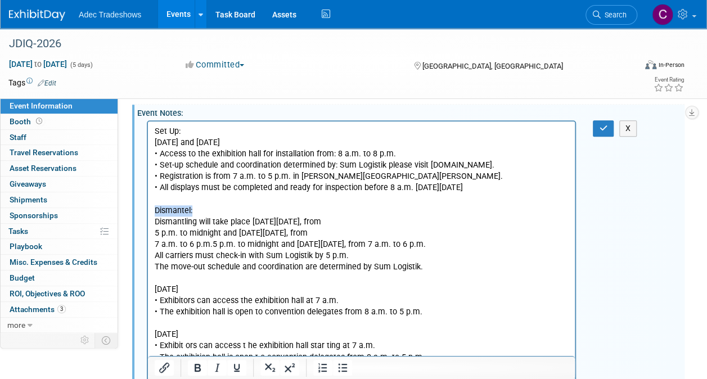
drag, startPoint x: 219, startPoint y: 207, endPoint x: 152, endPoint y: 214, distance: 67.2
click at [152, 214] on html "Set Up: Saturday, May 30 and Sunday, May 31, 2026 • Access to the exhibition ha…" at bounding box center [361, 242] width 427 height 242
click at [363, 224] on p "Set Up: Saturday, May 30 and Sunday, May 31, 2026 • Access to the exhibition ha…" at bounding box center [362, 244] width 414 height 237
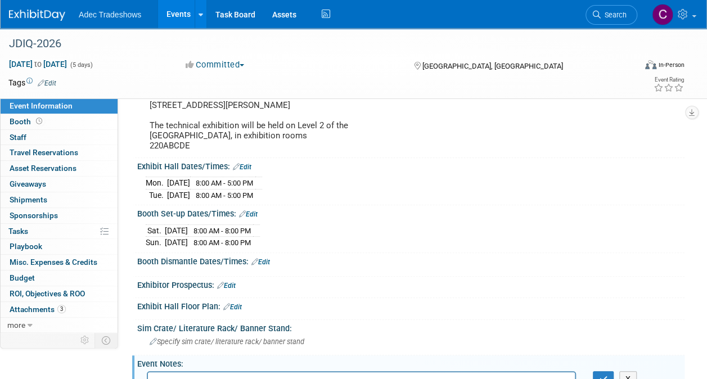
scroll to position [169, 0]
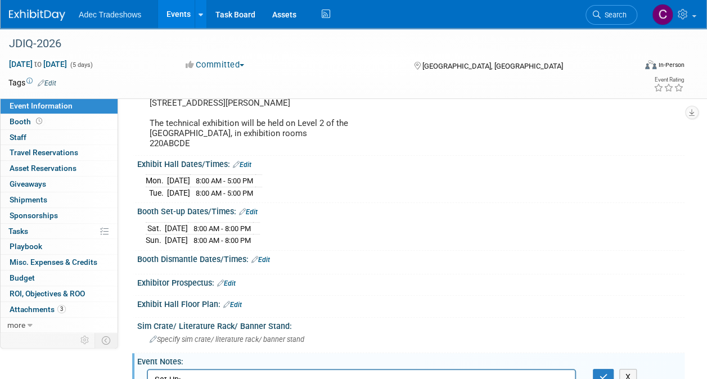
click at [253, 191] on span "8:00 AM - 5:00 PM" at bounding box center [224, 193] width 57 height 8
click at [223, 264] on div "Save Changes Cancel" at bounding box center [410, 267] width 547 height 7
click at [225, 256] on div "Booth Dismantle Dates/Times: Edit" at bounding box center [410, 258] width 547 height 15
click at [265, 256] on link "Edit" at bounding box center [260, 260] width 19 height 8
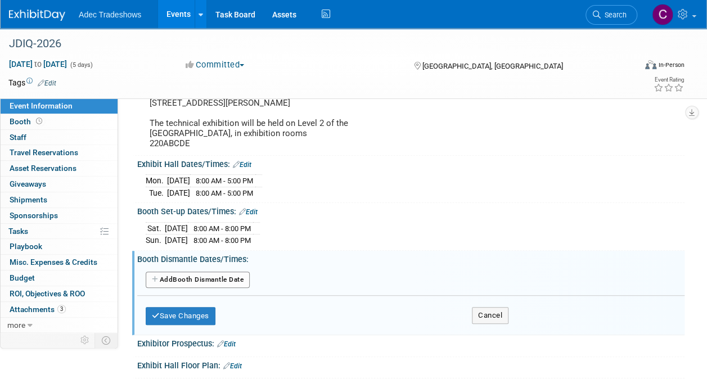
click at [221, 281] on button "Add Another Booth Dismantle Date" at bounding box center [198, 280] width 104 height 17
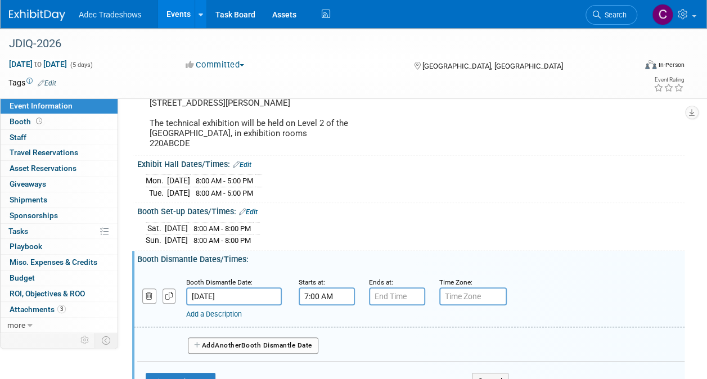
click at [314, 290] on input "7:00 AM" at bounding box center [327, 296] width 56 height 18
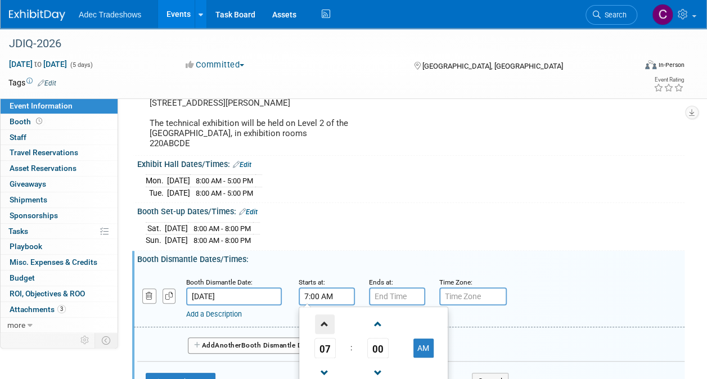
click at [328, 318] on span at bounding box center [325, 324] width 20 height 20
click at [332, 368] on span at bounding box center [325, 373] width 20 height 20
click at [329, 365] on span at bounding box center [325, 373] width 20 height 20
click at [329, 364] on span at bounding box center [325, 373] width 20 height 20
click at [420, 339] on button "AM" at bounding box center [423, 347] width 20 height 19
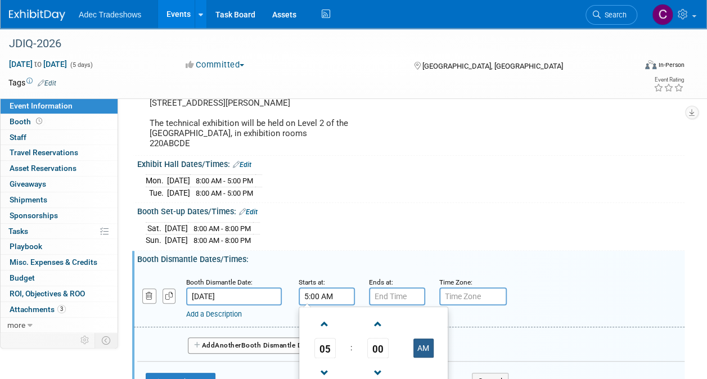
type input "5:00 PM"
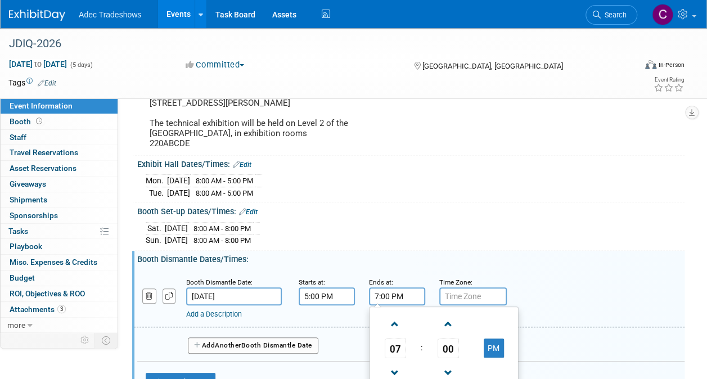
click at [406, 296] on input "7:00 PM" at bounding box center [397, 296] width 56 height 18
click at [399, 324] on span at bounding box center [395, 324] width 20 height 20
click at [398, 323] on span at bounding box center [395, 324] width 20 height 20
click at [398, 321] on span at bounding box center [395, 324] width 20 height 20
click at [398, 320] on span at bounding box center [395, 324] width 20 height 20
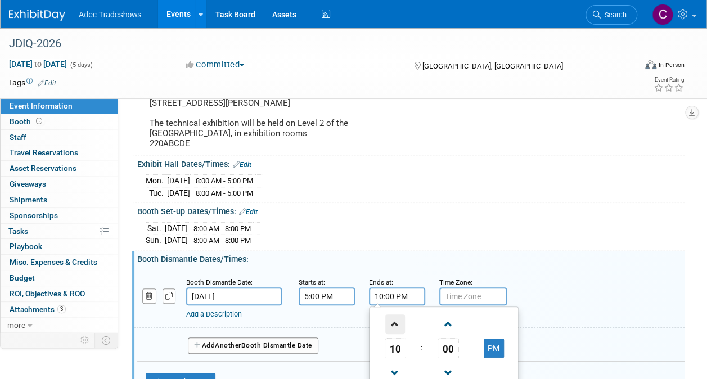
type input "11:00 PM"
click at [389, 232] on div "Sat. May 30, 2026 8:00 AM - 8:00 PM Sun. May 31, 2026 8:00 AM - 8:00 PM" at bounding box center [411, 232] width 530 height 27
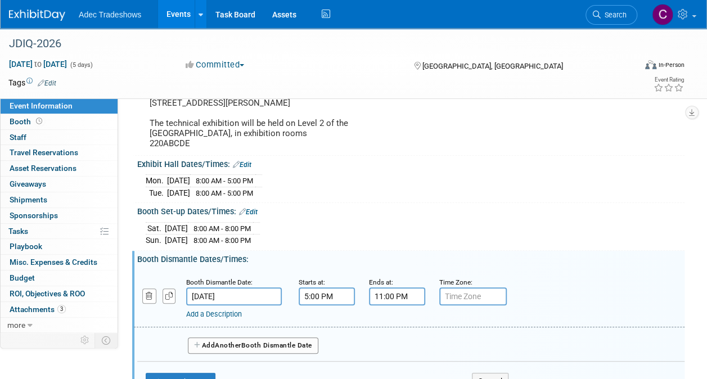
click at [283, 337] on button "Add Another Booth Dismantle Date" at bounding box center [253, 345] width 130 height 17
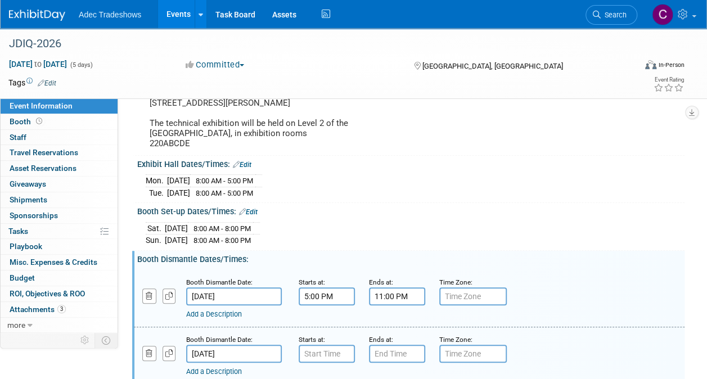
type input "7:00 AM"
click at [323, 347] on input "7:00 AM" at bounding box center [327, 354] width 56 height 18
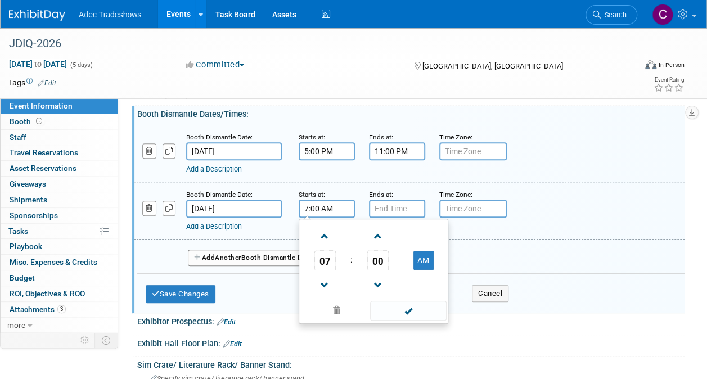
scroll to position [281, 0]
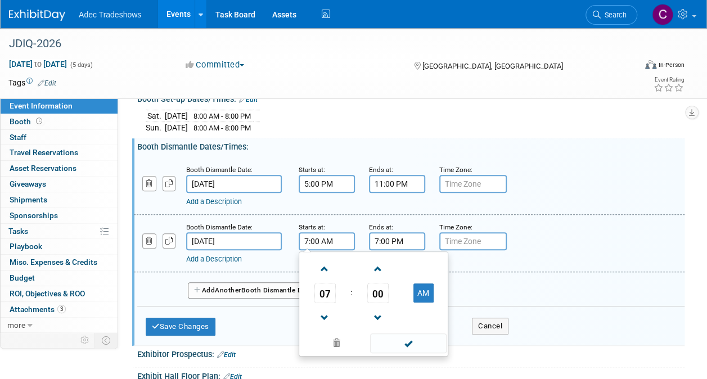
click at [388, 242] on input "7:00 PM" at bounding box center [397, 241] width 56 height 18
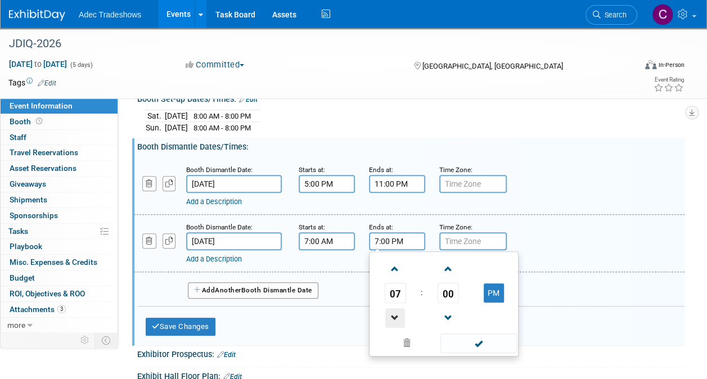
click at [396, 308] on span at bounding box center [395, 318] width 20 height 20
click at [494, 288] on button "PM" at bounding box center [494, 292] width 20 height 19
type input "6:00 AM"
click at [547, 231] on div "Add a Description Description:" at bounding box center [408, 242] width 567 height 43
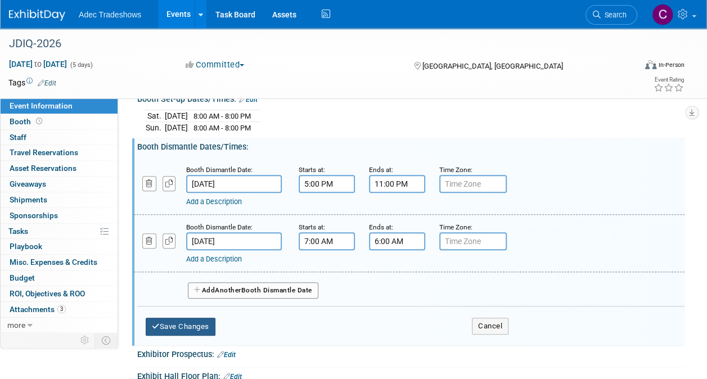
click at [209, 324] on button "Save Changes" at bounding box center [181, 327] width 70 height 18
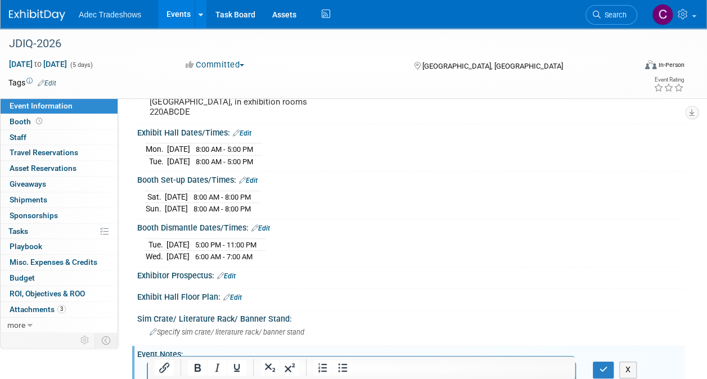
scroll to position [225, 0]
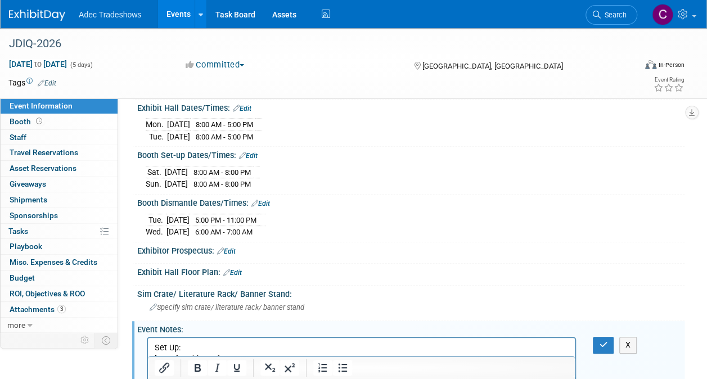
click at [228, 247] on link "Edit" at bounding box center [226, 251] width 19 height 8
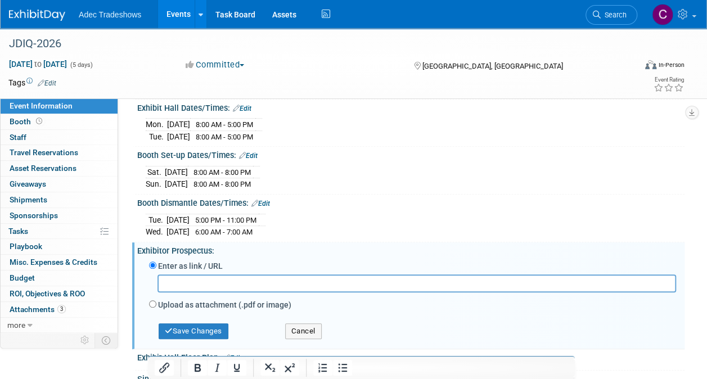
click at [205, 299] on label "Upload as attachment (.pdf or image)" at bounding box center [224, 304] width 133 height 11
click at [156, 300] on input "Upload as attachment (.pdf or image)" at bounding box center [152, 303] width 7 height 7
radio input "true"
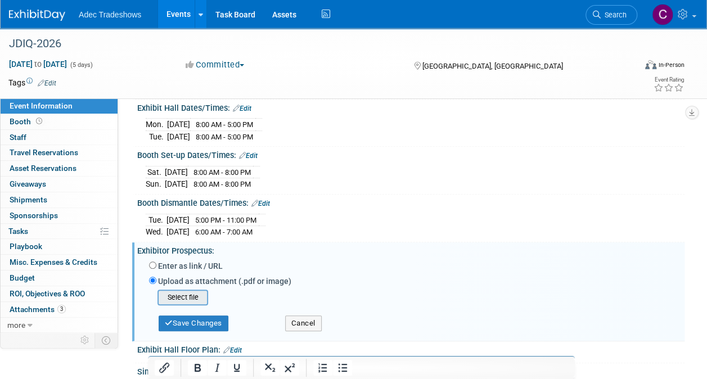
click at [200, 293] on input "file" at bounding box center [140, 297] width 134 height 13
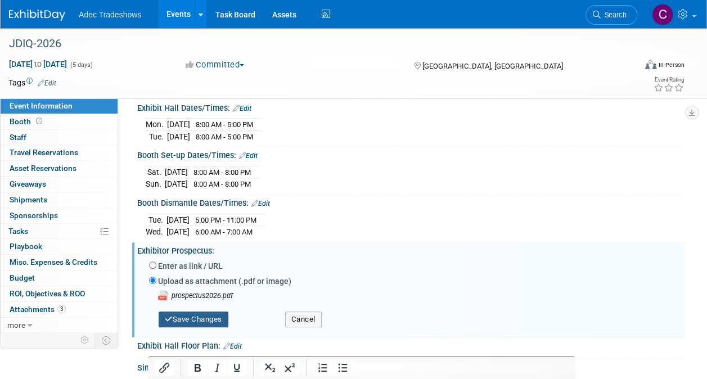
click at [217, 316] on button "Save Changes" at bounding box center [194, 319] width 70 height 16
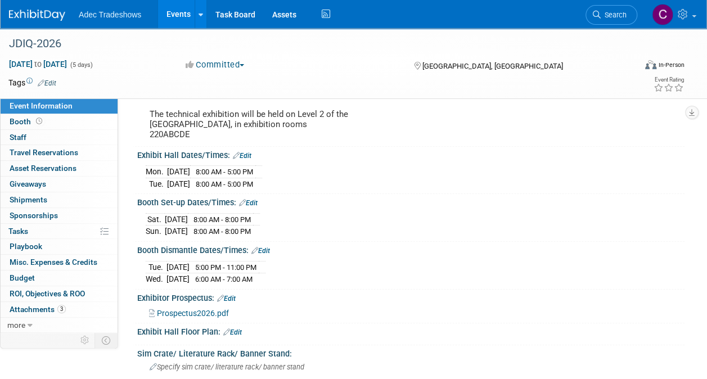
scroll to position [169, 0]
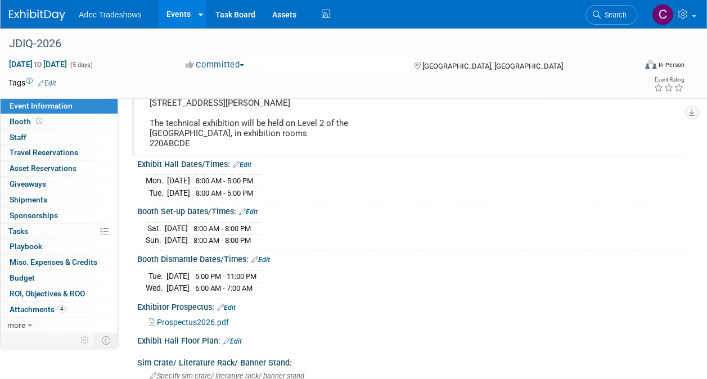
click at [597, 113] on div "Event Venue Address: 201 Avenue Viger Ouest, Montréal, Québec, H2Z 1X7 The tech…" at bounding box center [408, 119] width 552 height 74
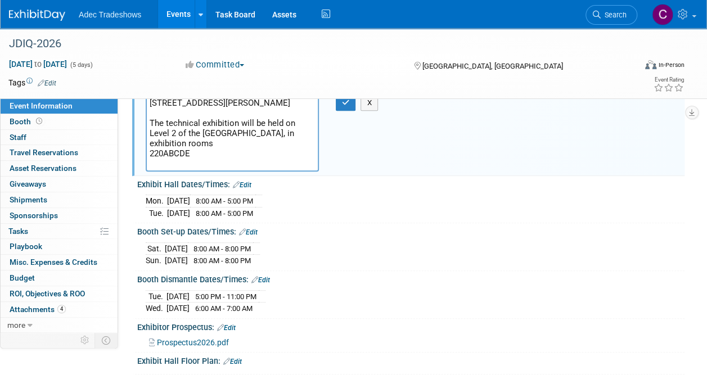
click at [180, 14] on link "Events" at bounding box center [178, 14] width 41 height 28
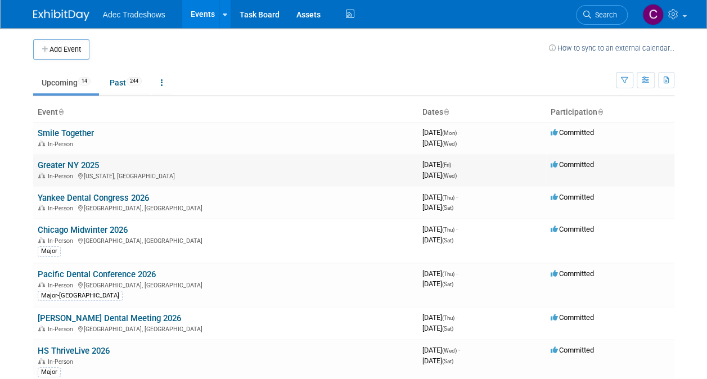
click at [89, 173] on div "In-Person [US_STATE], [GEOGRAPHIC_DATA]" at bounding box center [226, 175] width 376 height 9
click at [87, 166] on link "Greater NY 2025" at bounding box center [68, 165] width 61 height 10
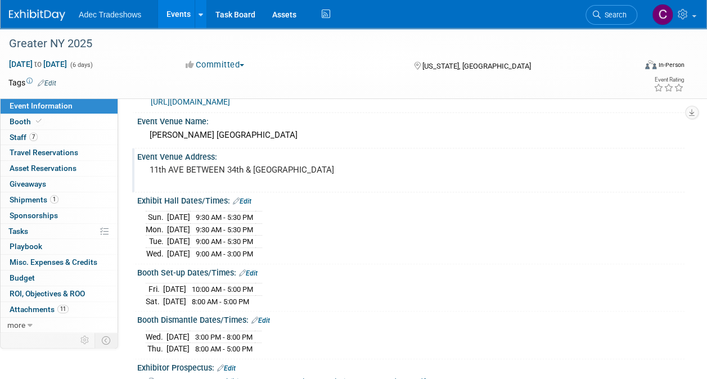
scroll to position [112, 0]
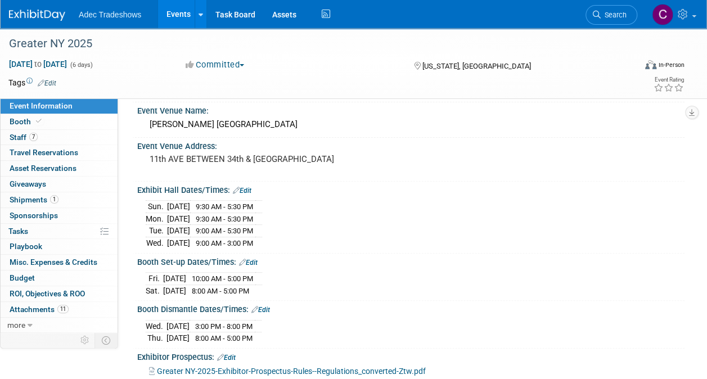
click at [315, 367] on span "Greater NY-2025-Exhibitor-Prospectus-Rules--Regulations_converted-Ztw.pdf" at bounding box center [291, 371] width 269 height 9
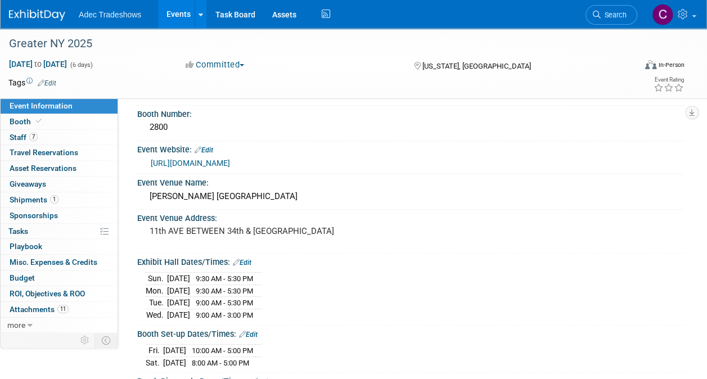
scroll to position [0, 0]
